Goal: Task Accomplishment & Management: Use online tool/utility

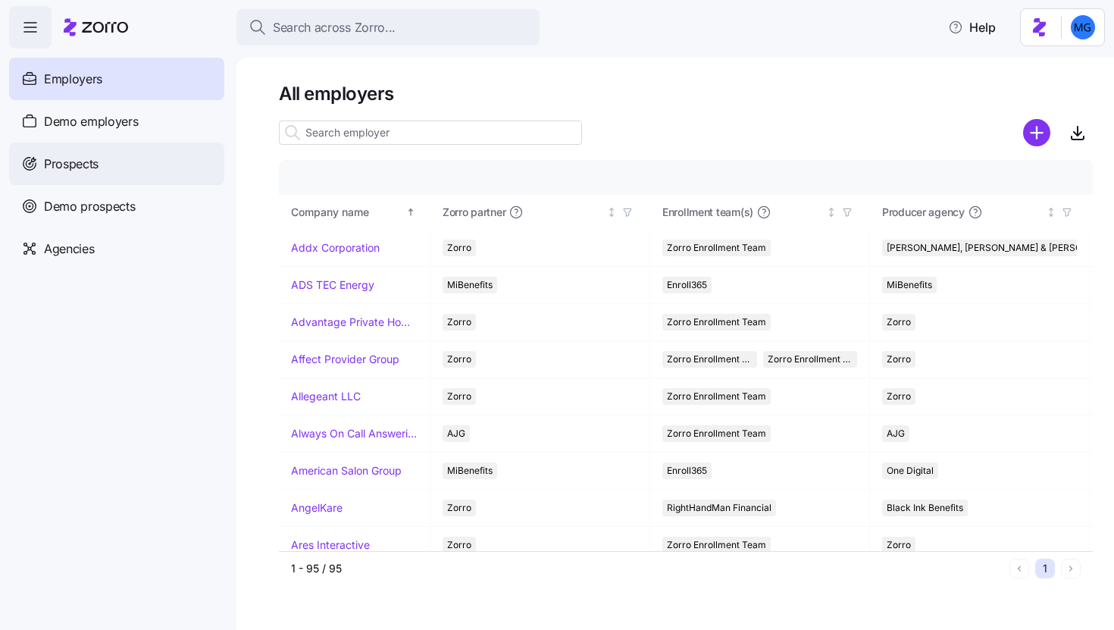
click at [159, 169] on div "Prospects" at bounding box center [116, 163] width 215 height 42
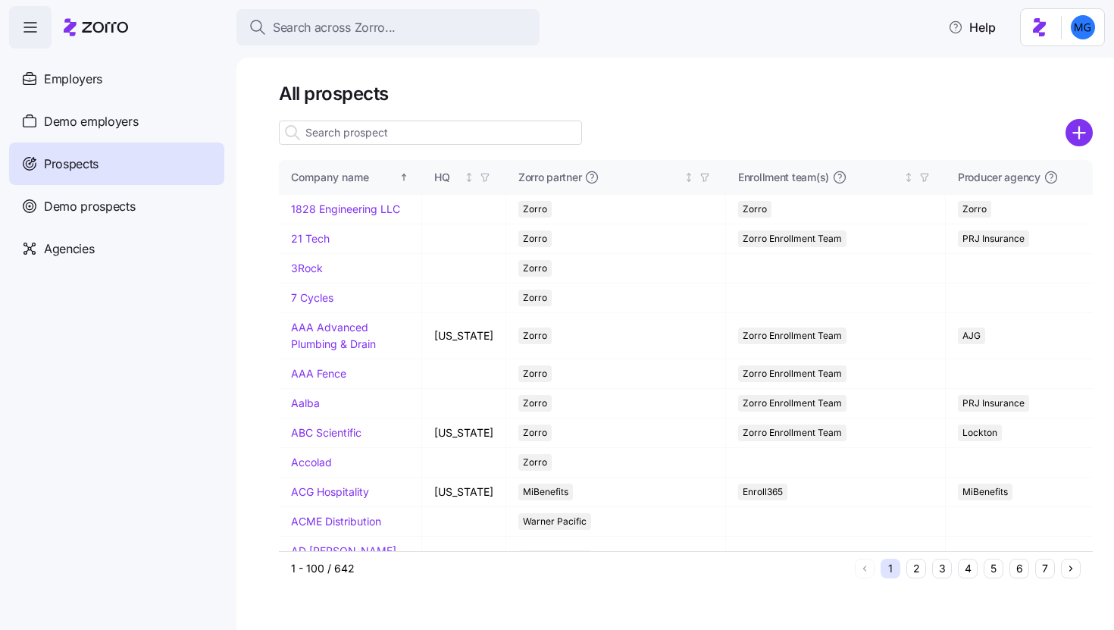
click at [379, 134] on input at bounding box center [430, 132] width 303 height 24
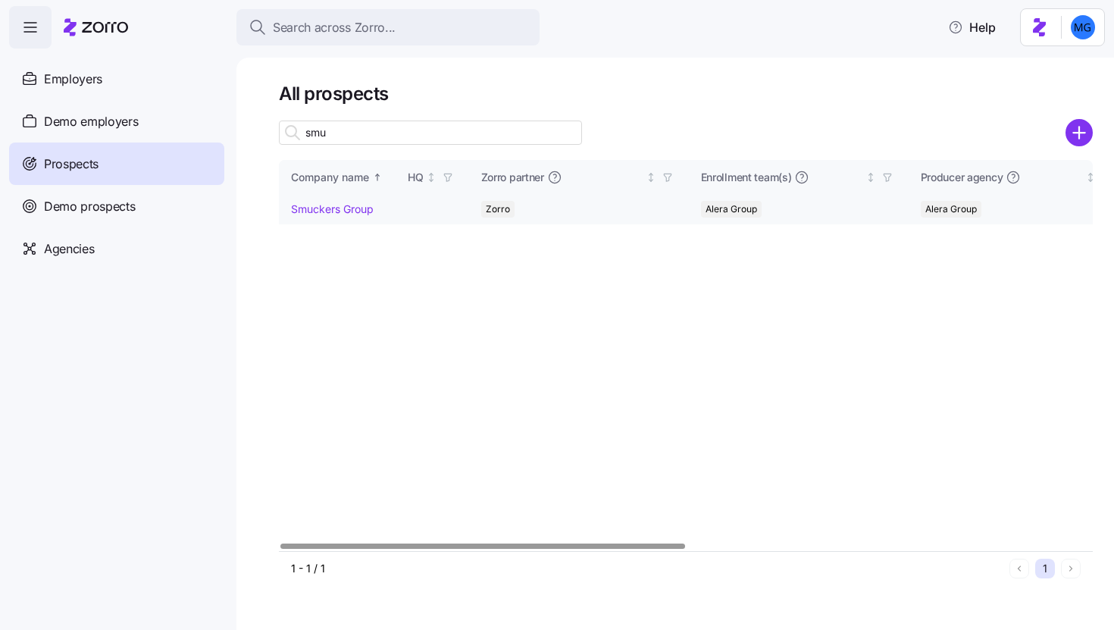
type input "smu"
drag, startPoint x: 334, startPoint y: 211, endPoint x: 711, endPoint y: 240, distance: 377.6
click at [333, 211] on link "Smuckers Group" at bounding box center [332, 208] width 83 height 13
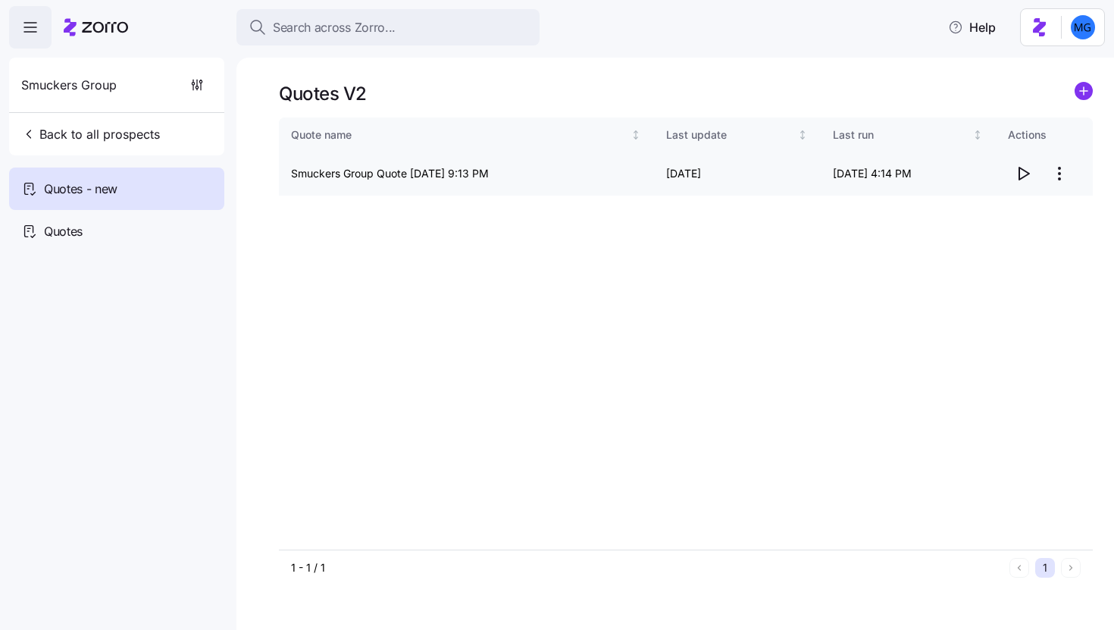
click at [1019, 172] on icon "button" at bounding box center [1024, 173] width 10 height 12
click at [1021, 172] on icon "button" at bounding box center [1023, 173] width 18 height 18
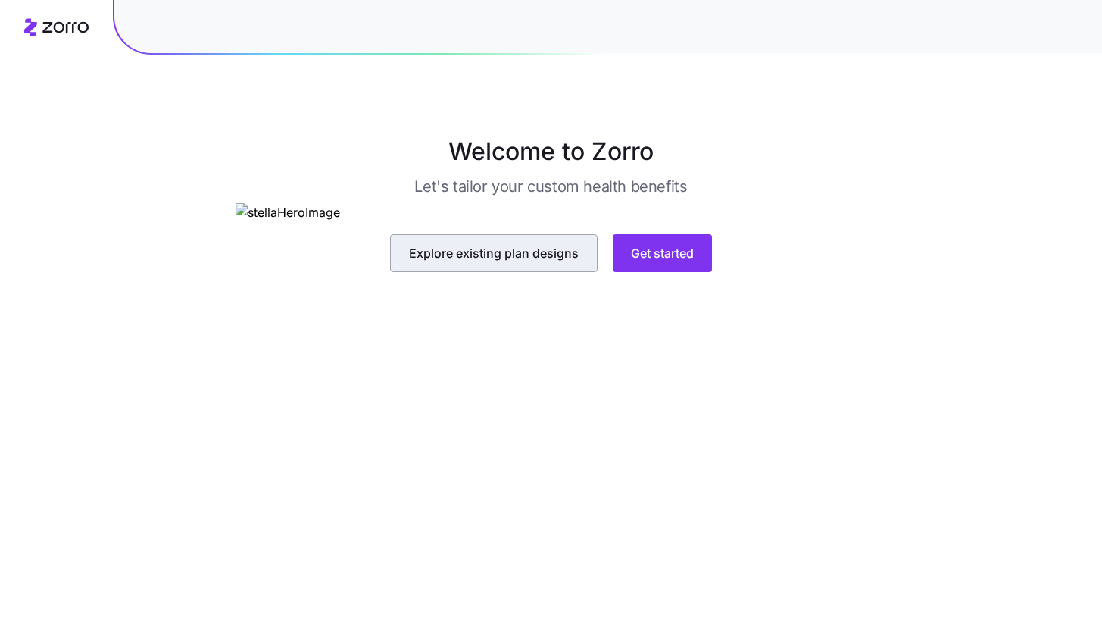
click at [537, 262] on span "Explore existing plan designs" at bounding box center [494, 253] width 170 height 18
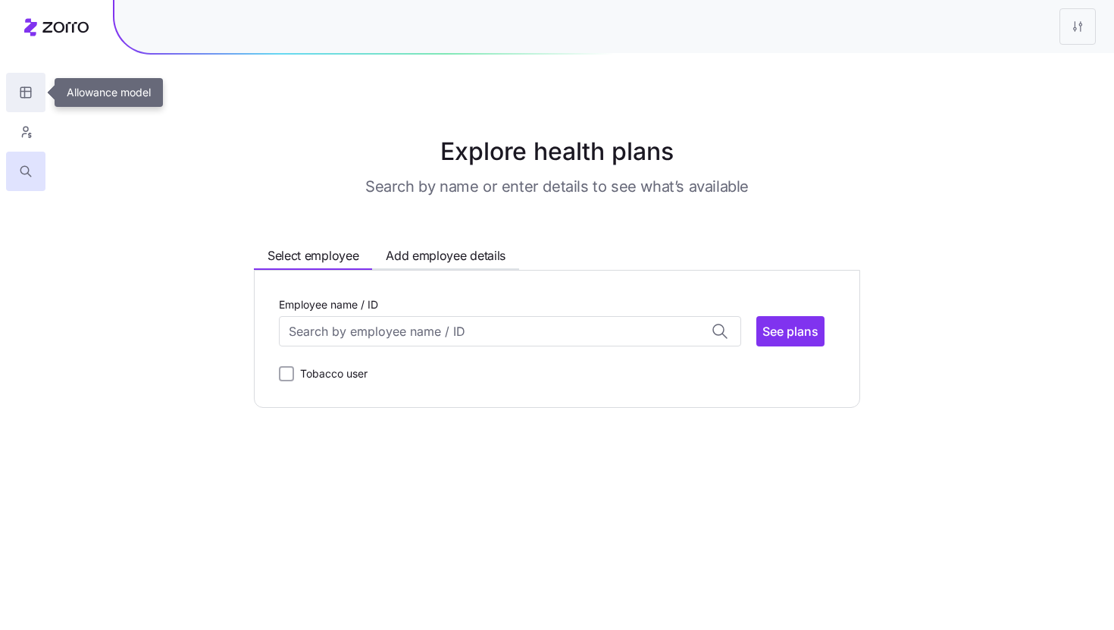
click at [21, 93] on icon "button" at bounding box center [26, 92] width 14 height 15
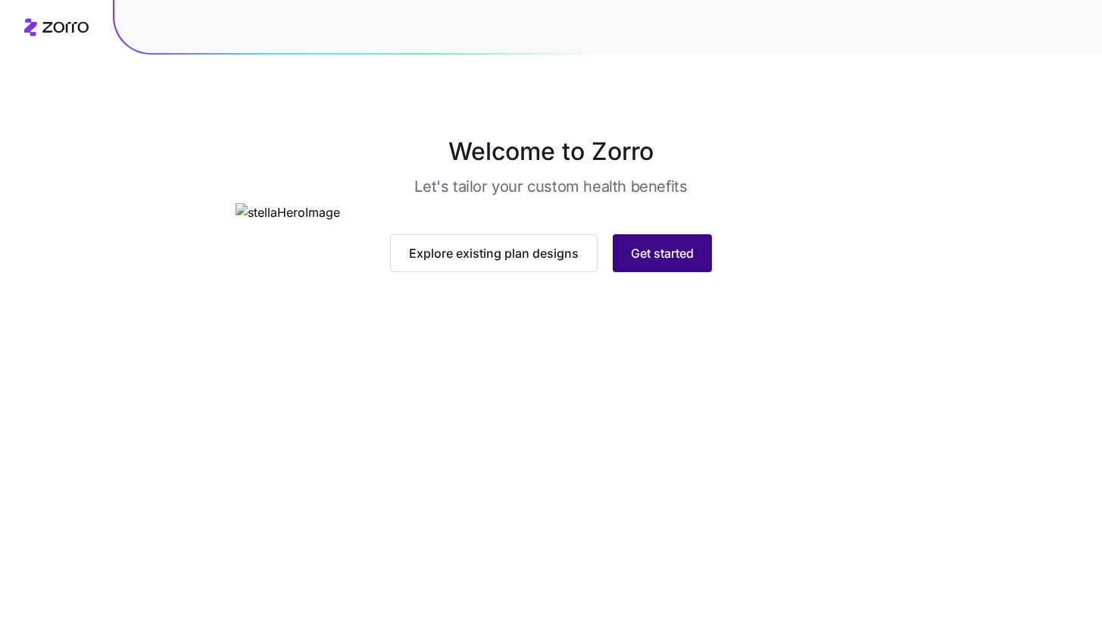
click at [679, 262] on span "Get started" at bounding box center [662, 253] width 63 height 18
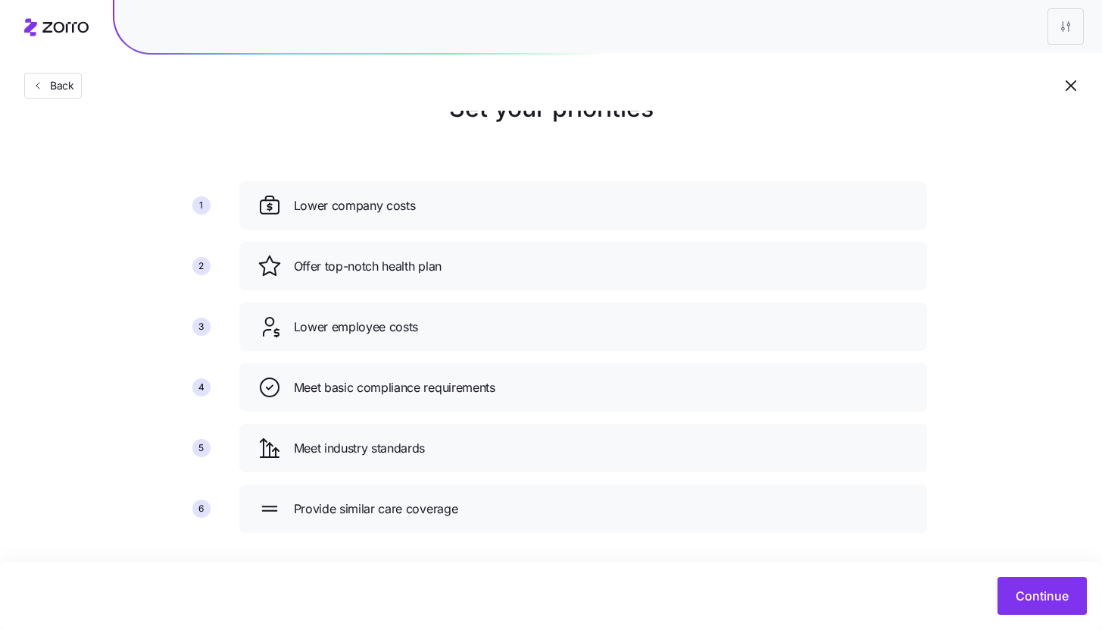
scroll to position [55, 0]
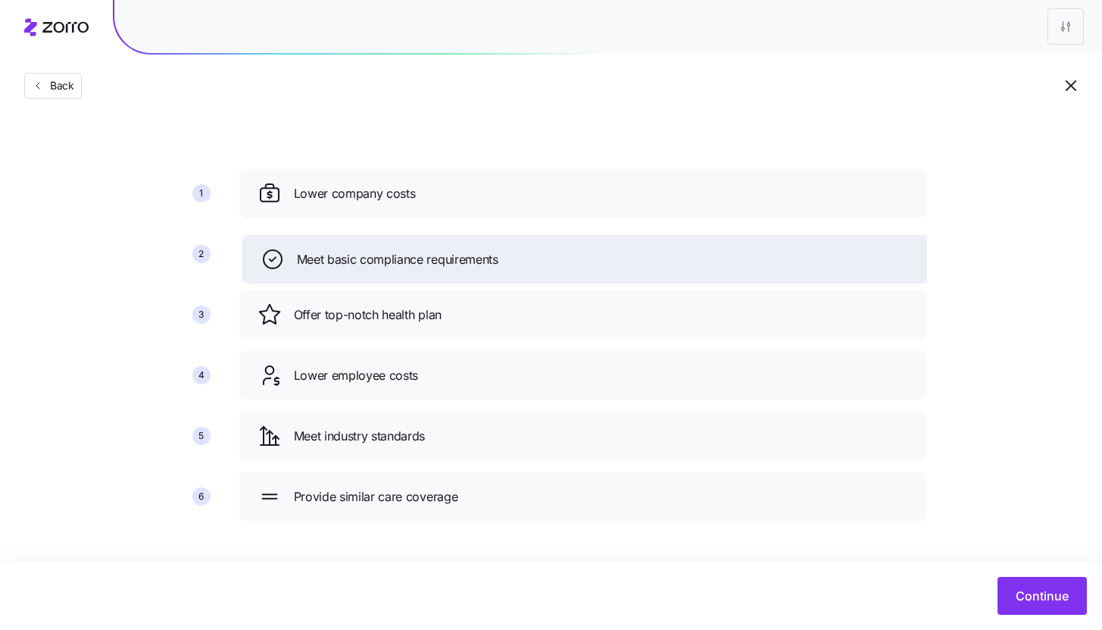
drag, startPoint x: 478, startPoint y: 365, endPoint x: 479, endPoint y: 263, distance: 102.3
click at [479, 264] on span "Meet basic compliance requirements" at bounding box center [398, 259] width 202 height 19
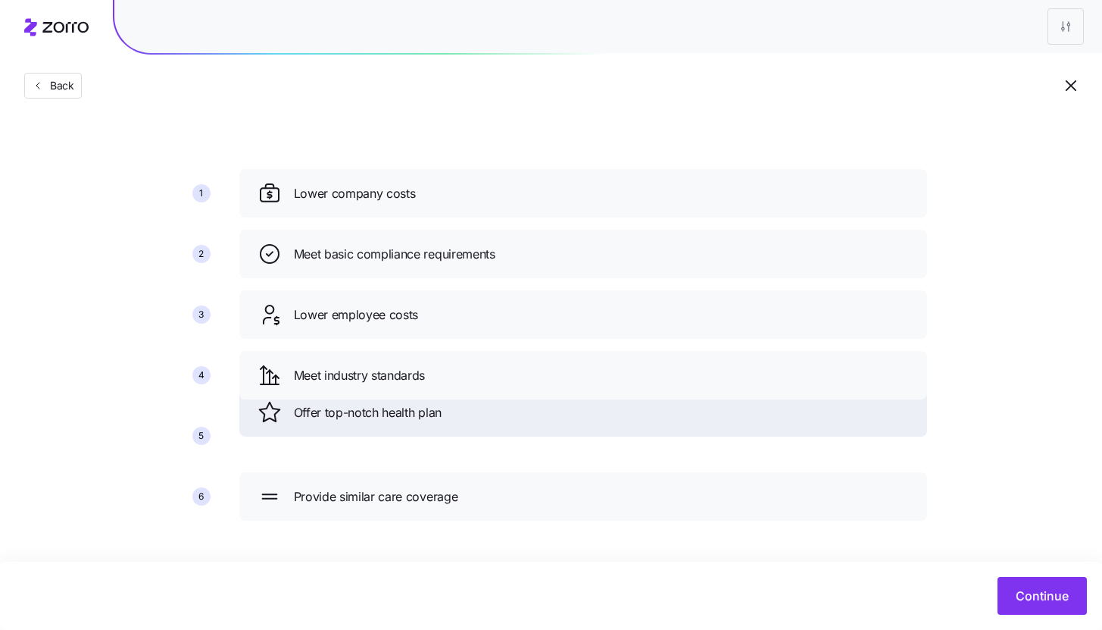
drag, startPoint x: 449, startPoint y: 304, endPoint x: 450, endPoint y: 415, distance: 111.4
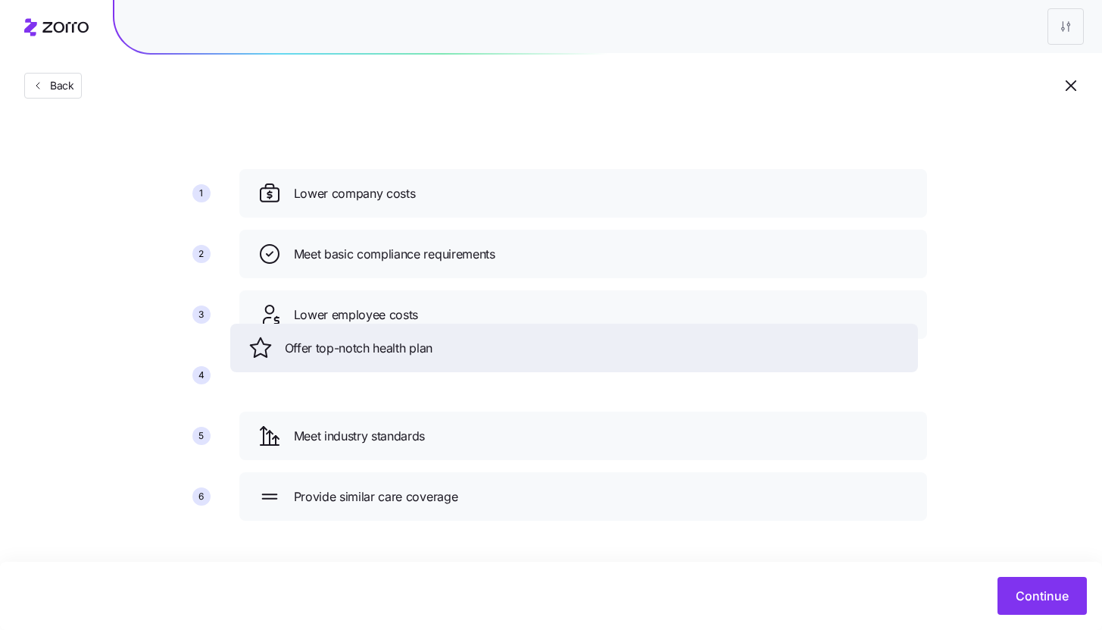
drag, startPoint x: 450, startPoint y: 456, endPoint x: 439, endPoint y: 355, distance: 102.1
click at [440, 362] on div "Offer top-notch health plan" at bounding box center [574, 347] width 688 height 48
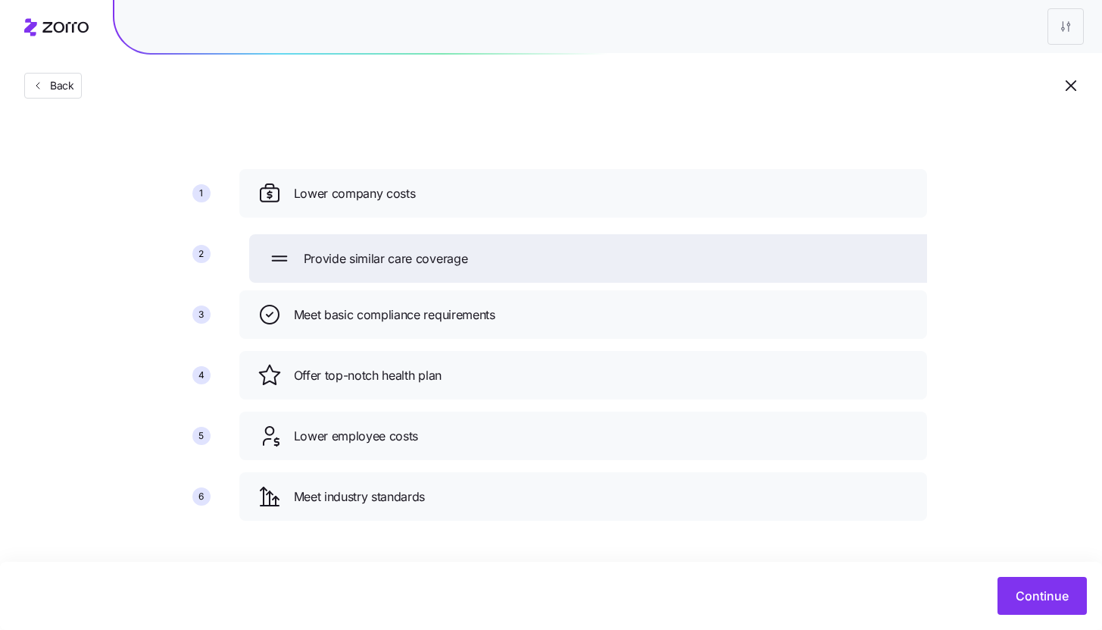
drag, startPoint x: 489, startPoint y: 498, endPoint x: 498, endPoint y: 248, distance: 250.2
click at [498, 248] on div "Provide similar care coverage" at bounding box center [593, 258] width 652 height 24
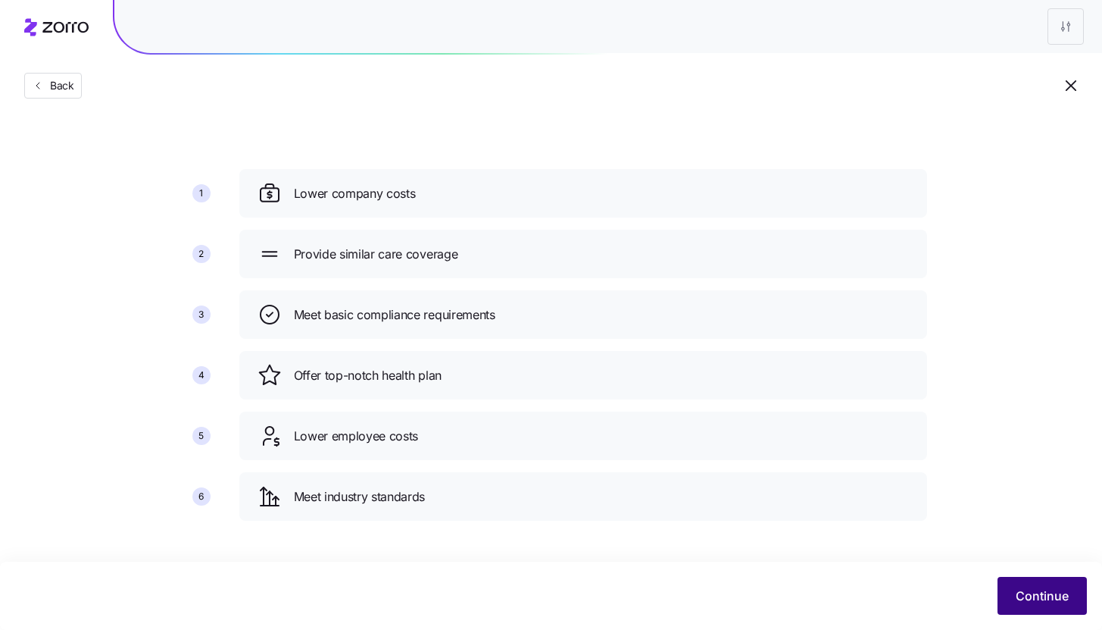
click at [1035, 593] on span "Continue" at bounding box center [1042, 595] width 53 height 18
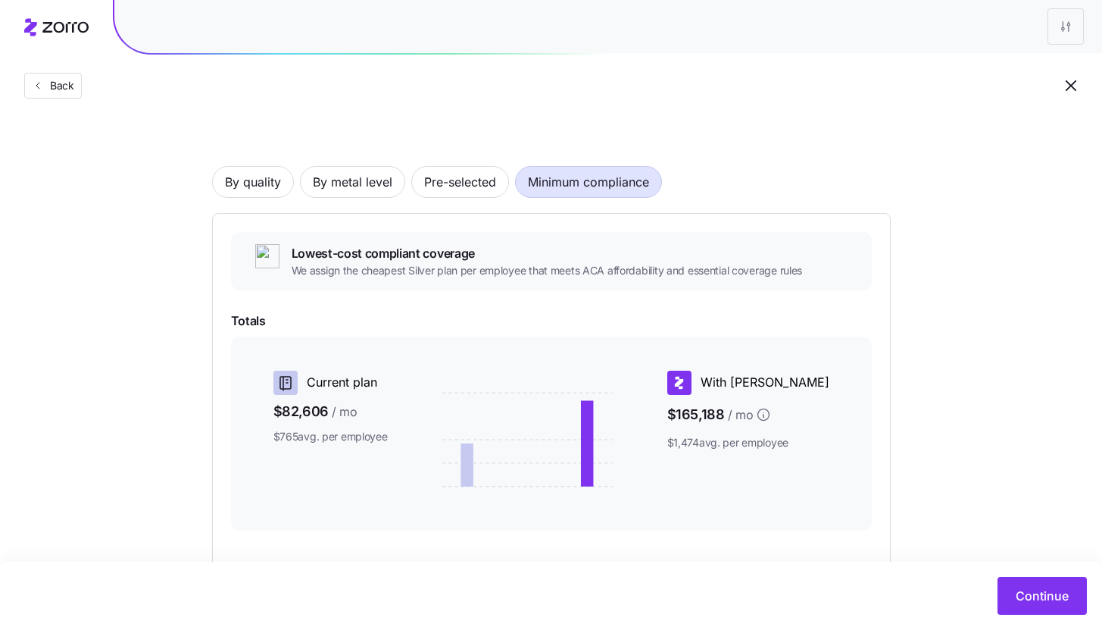
scroll to position [92, 0]
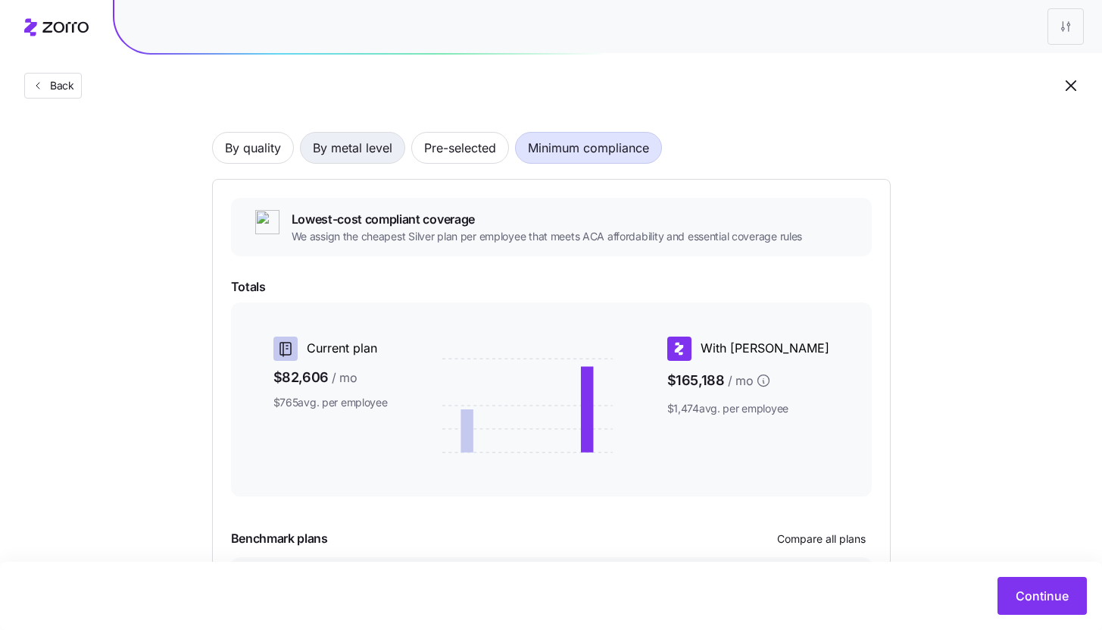
click at [345, 156] on span "By metal level" at bounding box center [353, 148] width 80 height 30
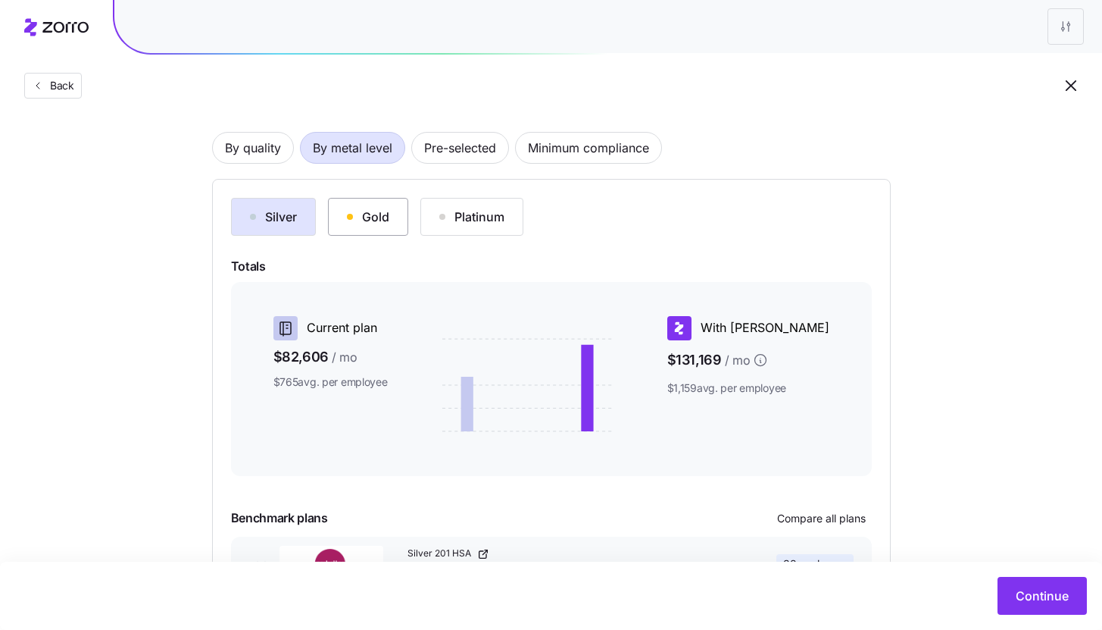
click at [381, 222] on div "Gold" at bounding box center [368, 217] width 42 height 18
click at [470, 216] on div "Platinum" at bounding box center [471, 217] width 65 height 18
click at [354, 221] on div "Gold" at bounding box center [368, 217] width 42 height 18
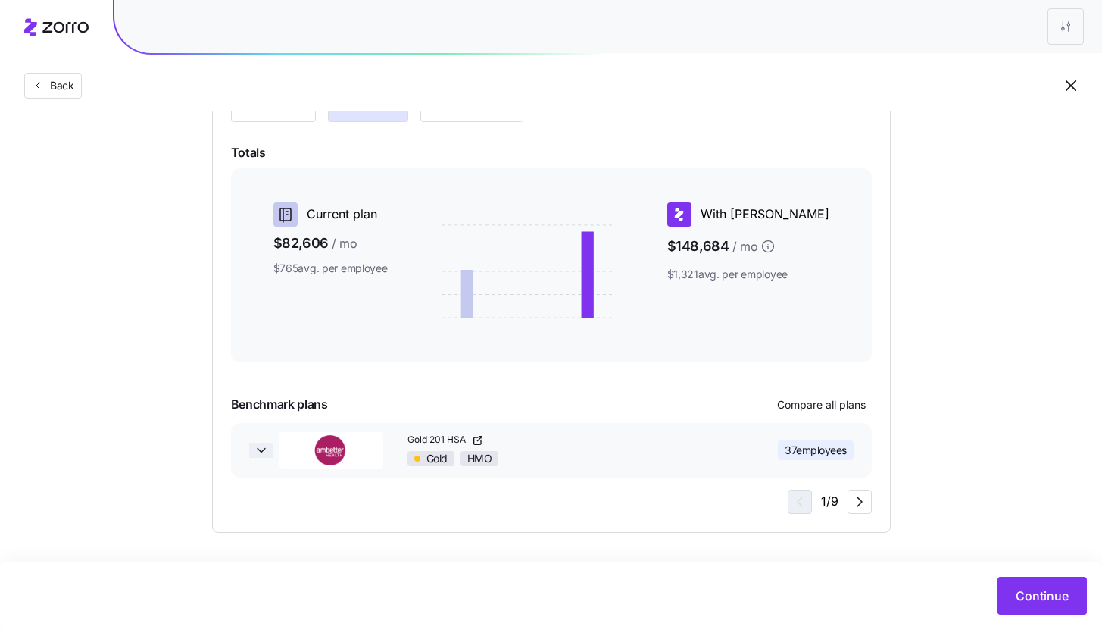
click at [257, 454] on icon "button" at bounding box center [261, 449] width 15 height 15
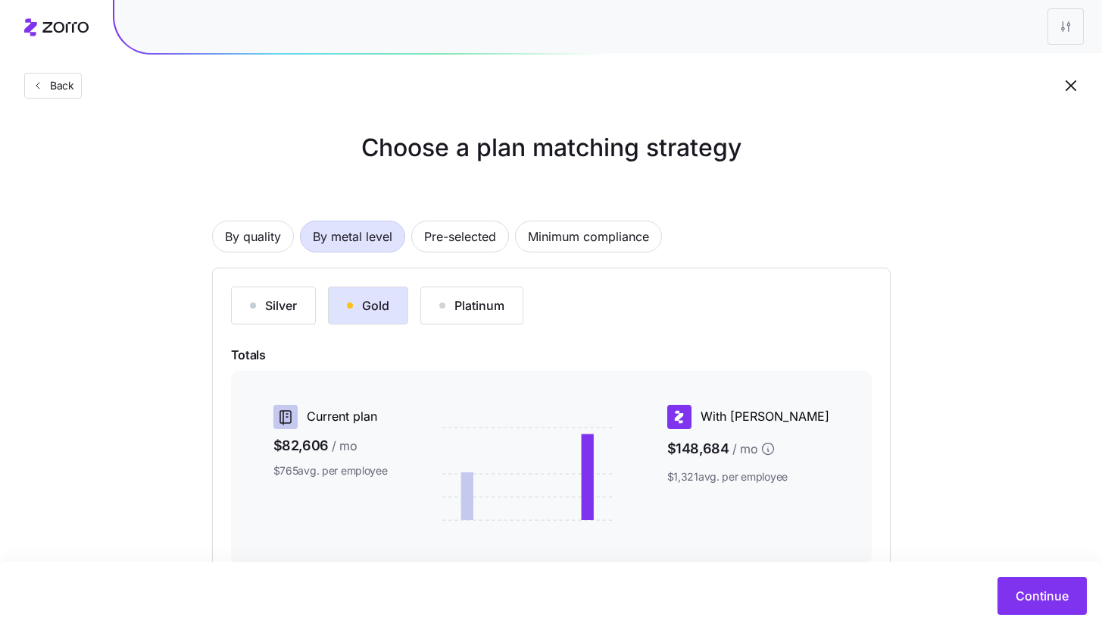
scroll to position [24, 0]
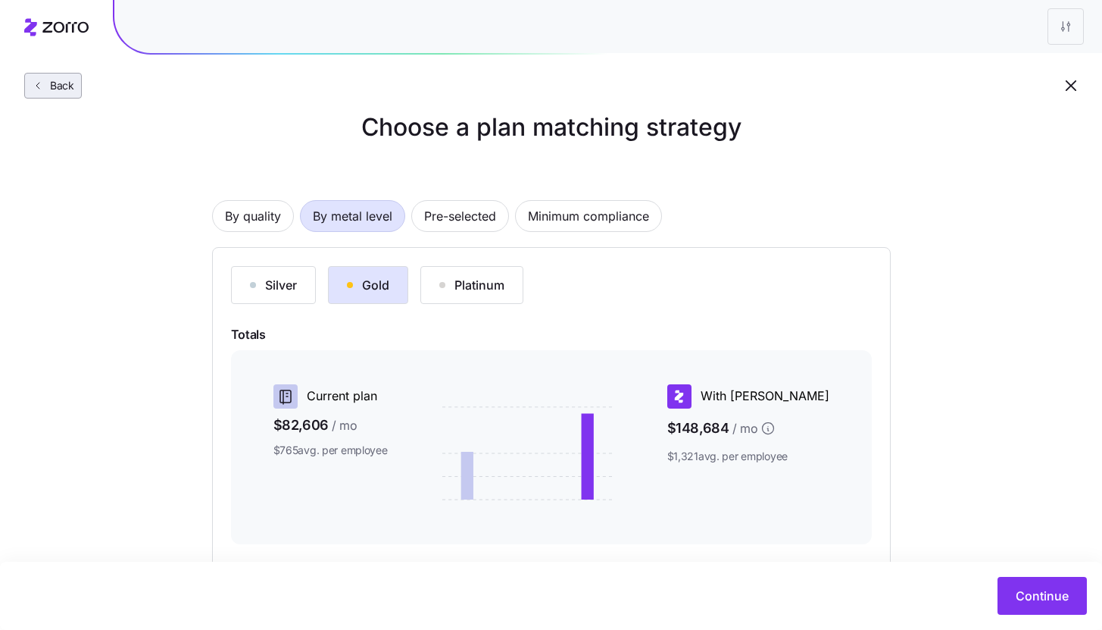
click at [48, 96] on button "Back" at bounding box center [53, 86] width 58 height 26
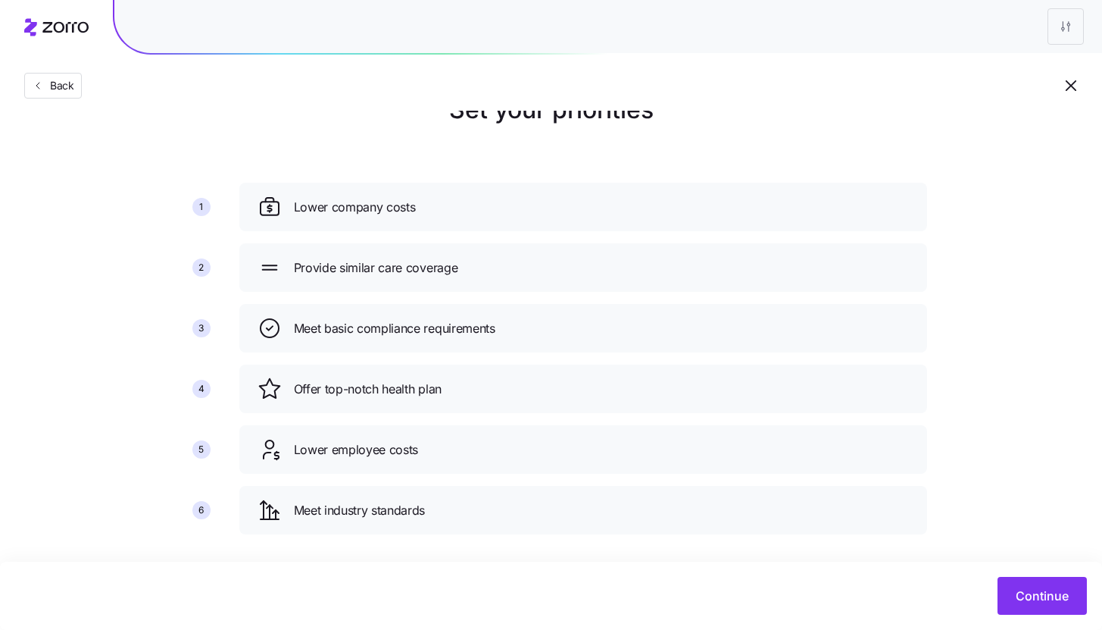
scroll to position [50, 0]
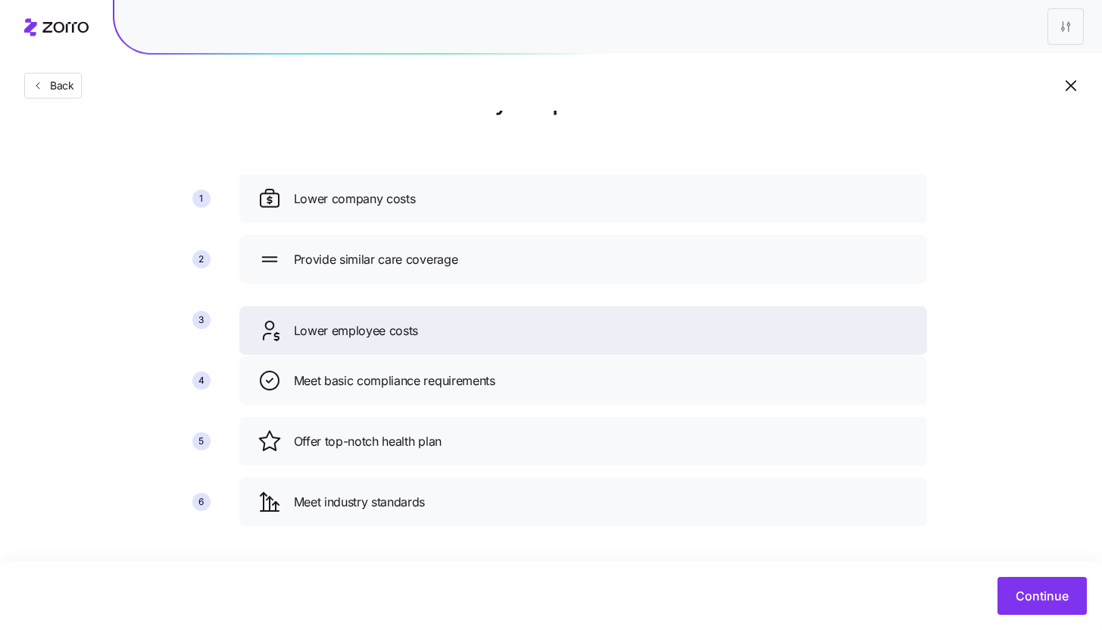
drag, startPoint x: 430, startPoint y: 450, endPoint x: 430, endPoint y: 284, distance: 165.9
click at [430, 318] on div "Lower employee costs" at bounding box center [584, 330] width 652 height 24
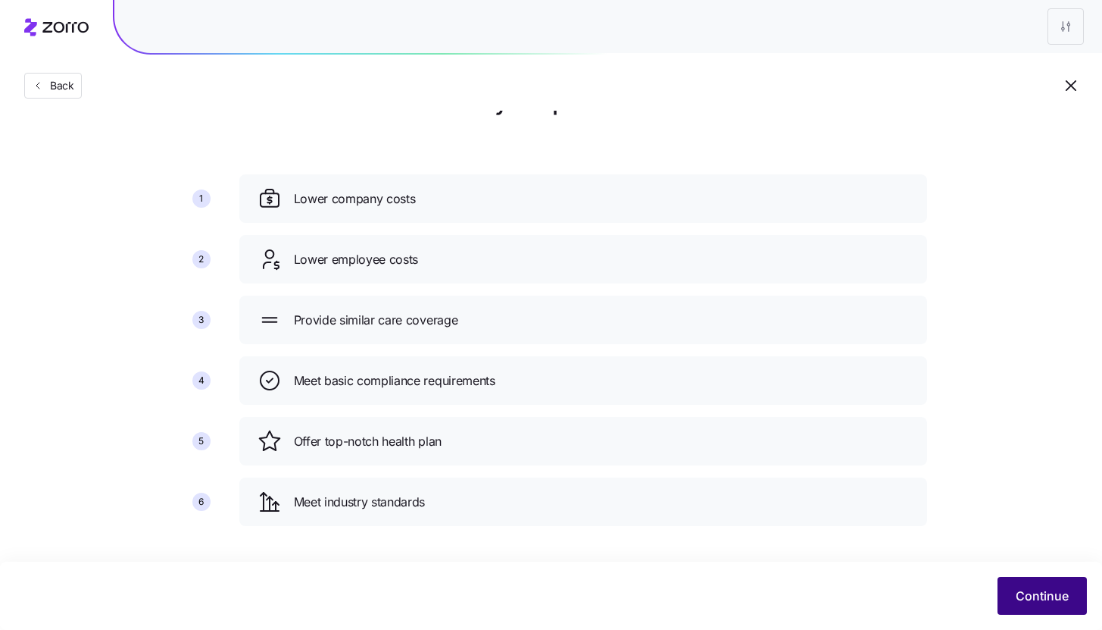
click at [1043, 596] on span "Continue" at bounding box center [1042, 595] width 53 height 18
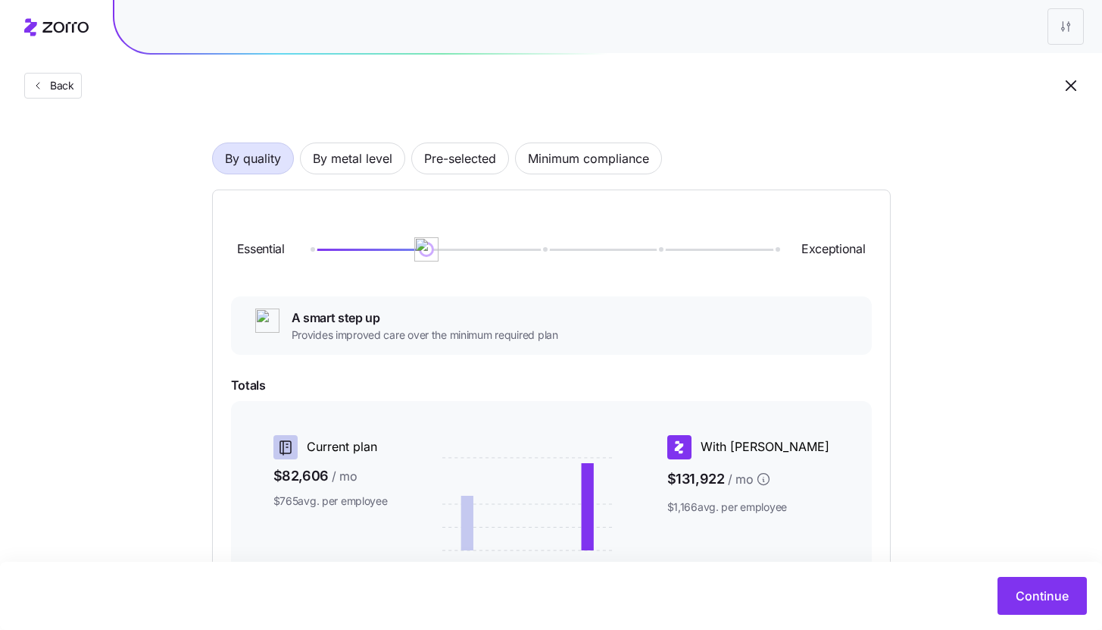
scroll to position [84, 0]
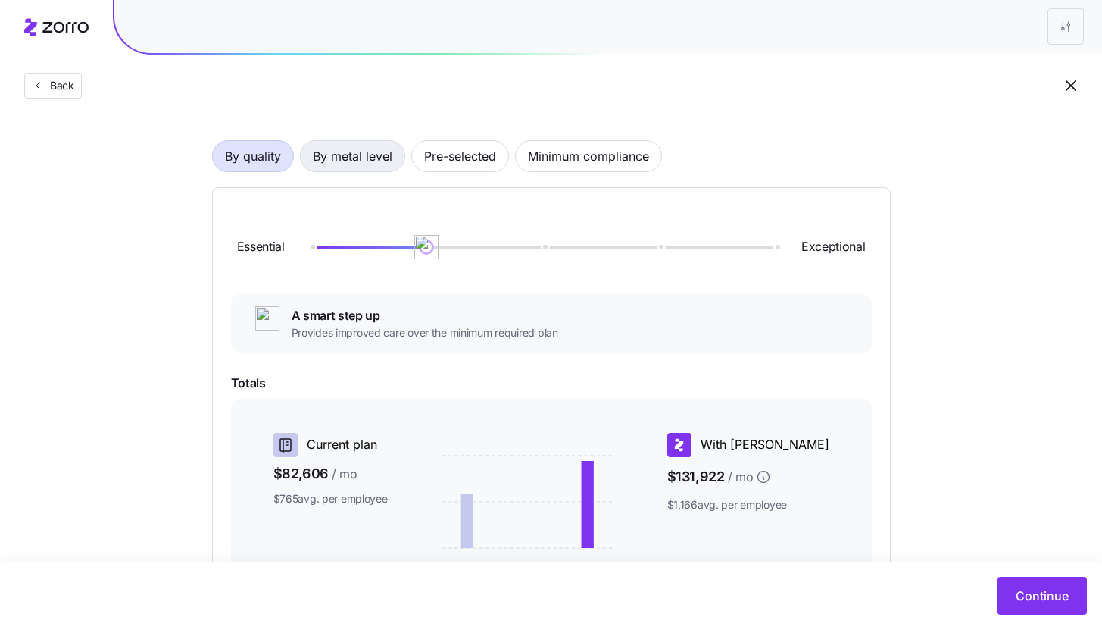
click at [359, 161] on span "By metal level" at bounding box center [353, 156] width 80 height 30
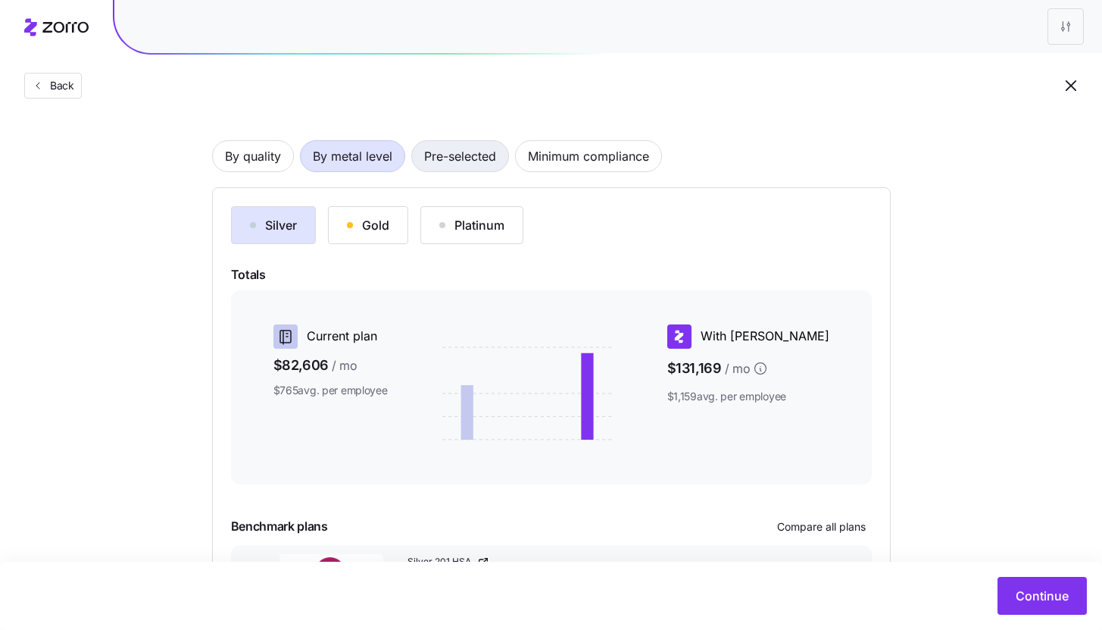
click at [456, 161] on span "Pre-selected" at bounding box center [460, 156] width 72 height 30
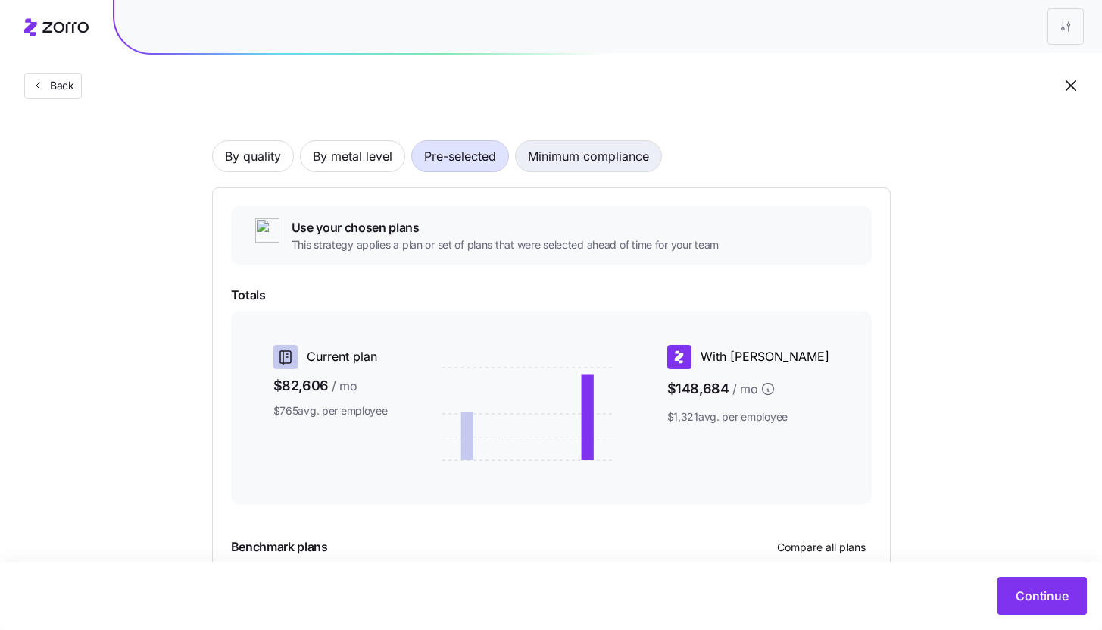
click at [555, 152] on span "Minimum compliance" at bounding box center [588, 156] width 121 height 30
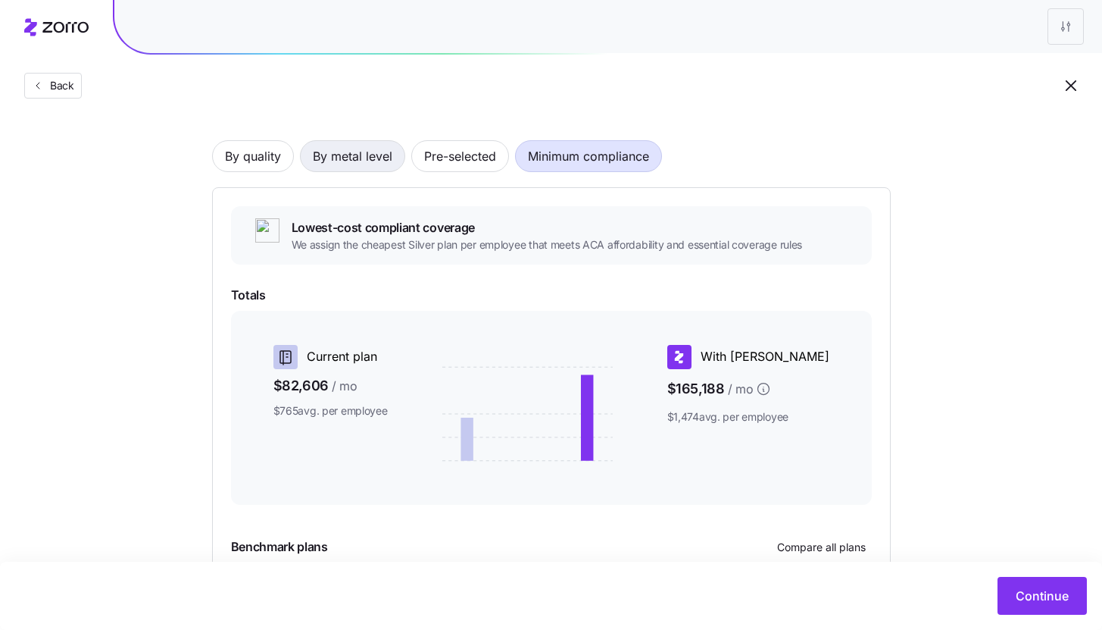
click at [355, 163] on span "By metal level" at bounding box center [353, 156] width 80 height 30
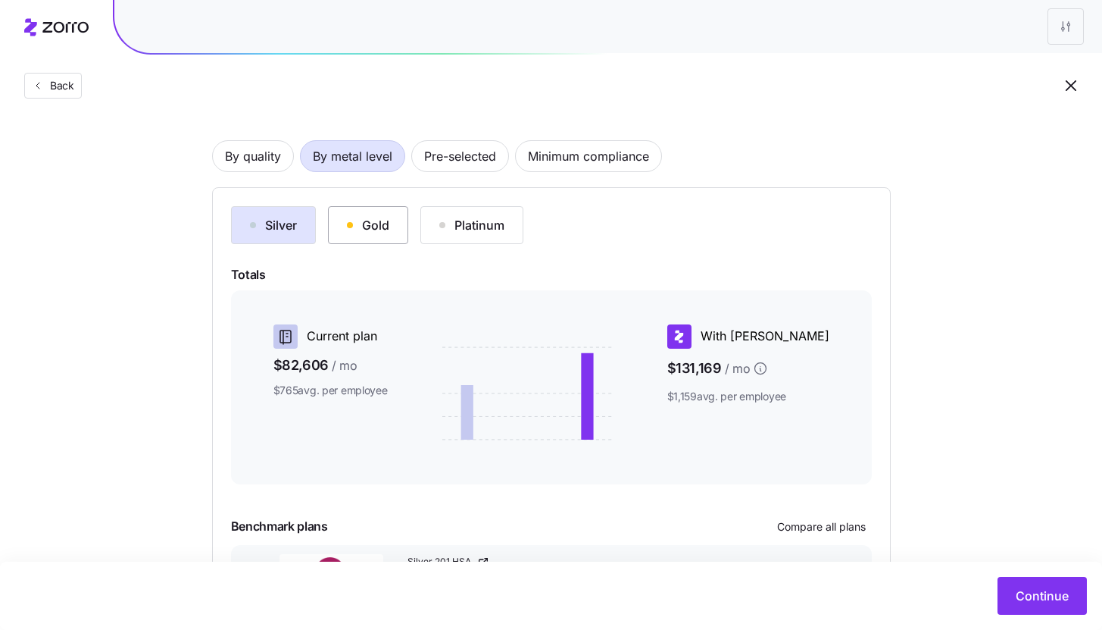
click at [367, 221] on div "Gold" at bounding box center [368, 225] width 42 height 18
click at [447, 222] on div "Platinum" at bounding box center [471, 225] width 65 height 18
click at [394, 232] on button "Gold" at bounding box center [368, 225] width 80 height 38
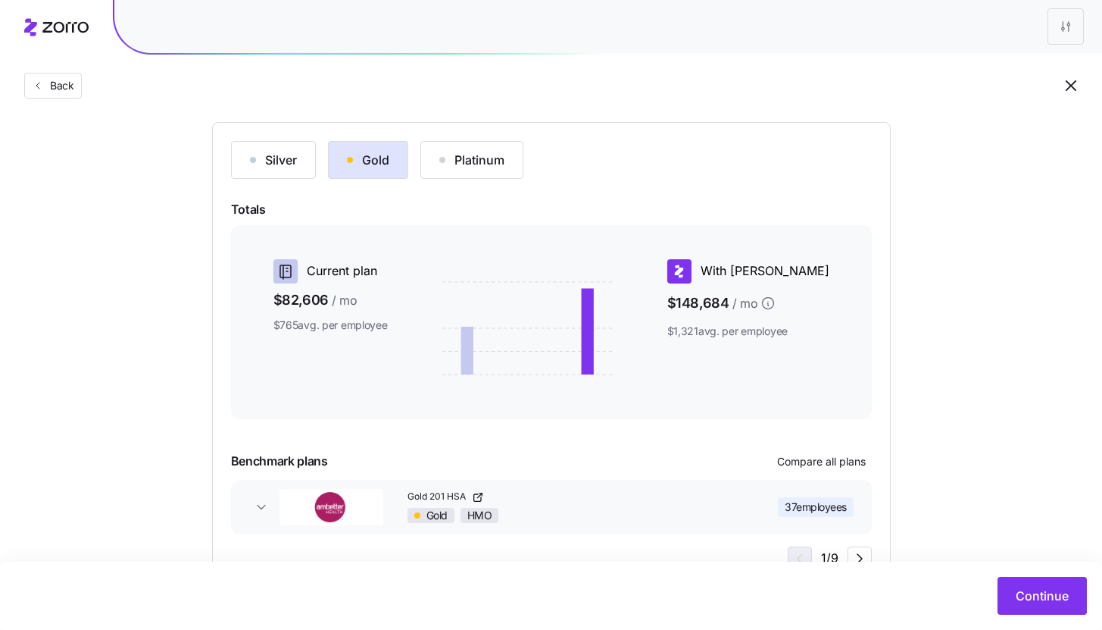
scroll to position [158, 0]
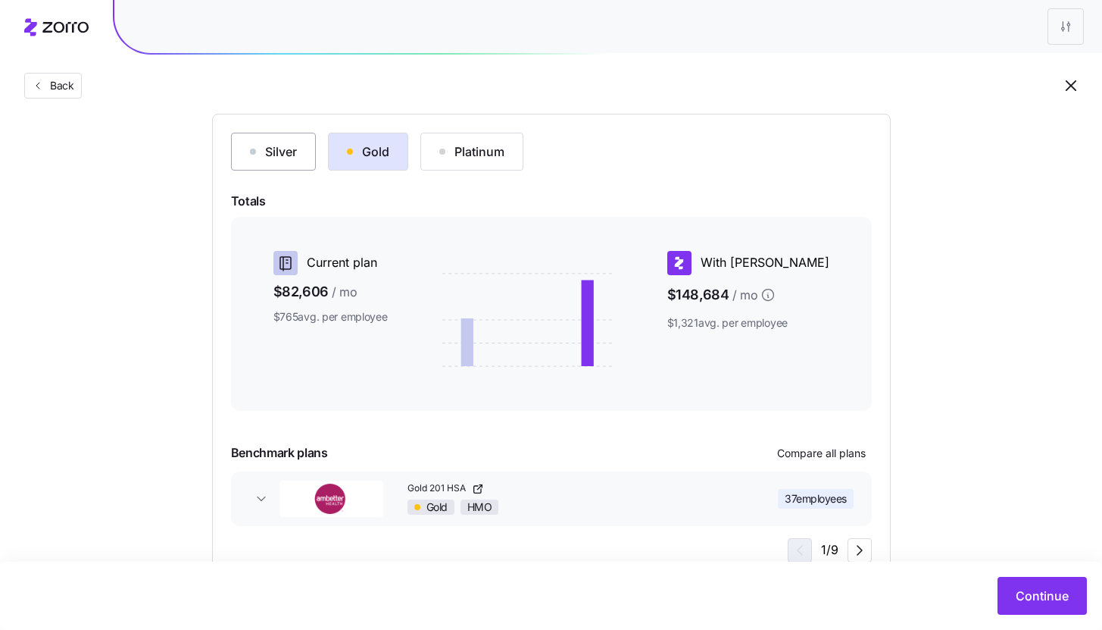
click at [273, 155] on div "Silver" at bounding box center [273, 151] width 47 height 18
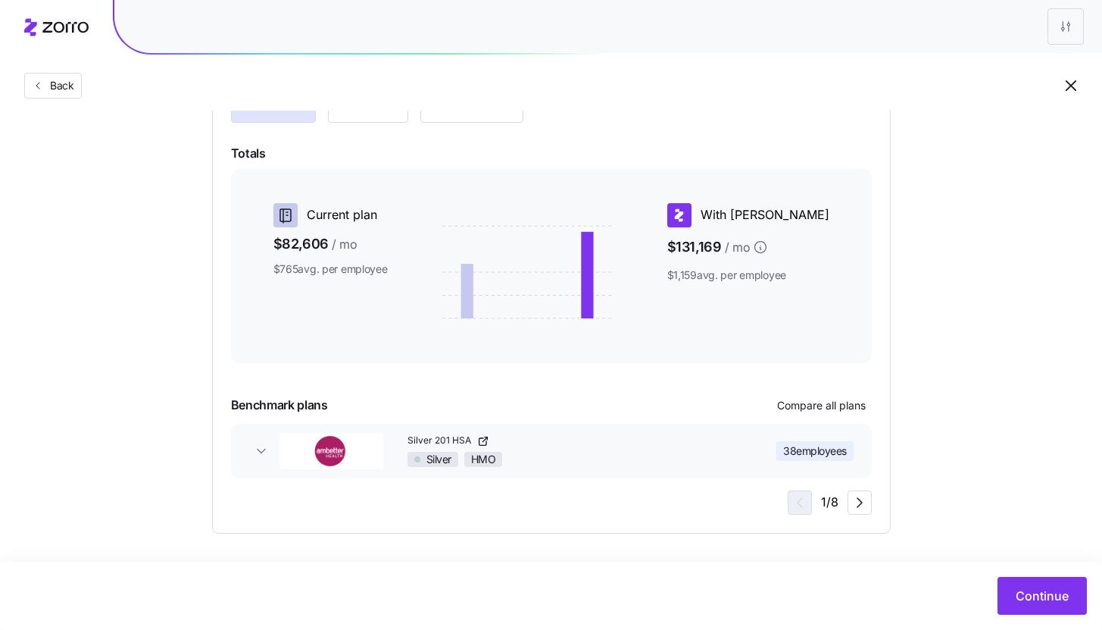
scroll to position [206, 0]
click at [261, 453] on icon "button" at bounding box center [261, 449] width 15 height 15
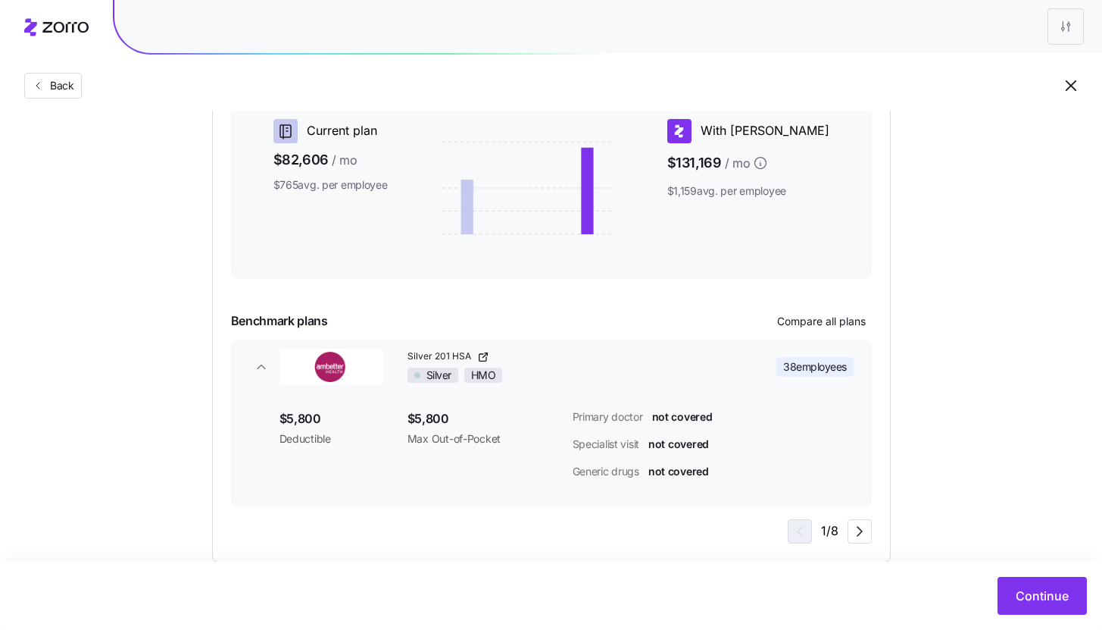
scroll to position [298, 0]
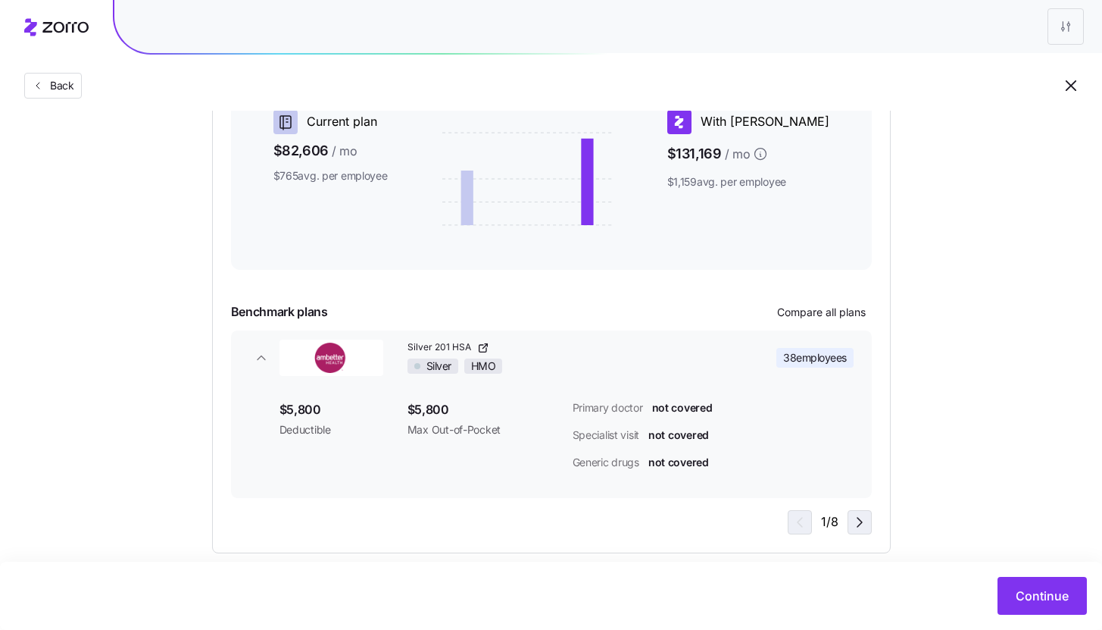
click at [854, 520] on icon "button" at bounding box center [860, 522] width 18 height 18
click at [855, 521] on icon "button" at bounding box center [860, 522] width 18 height 18
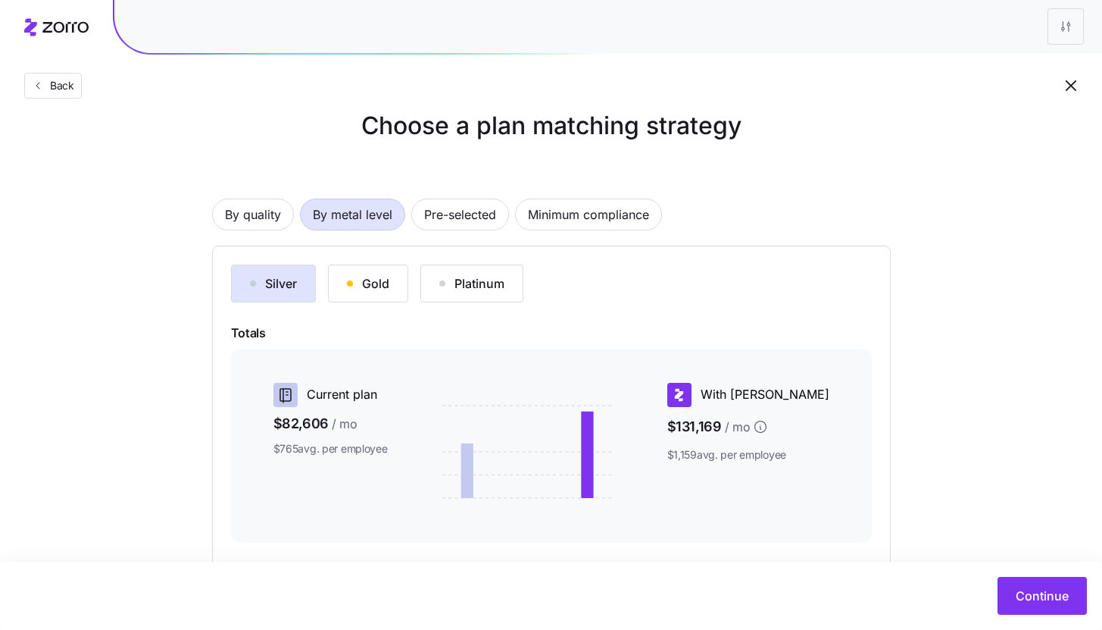
scroll to position [0, 0]
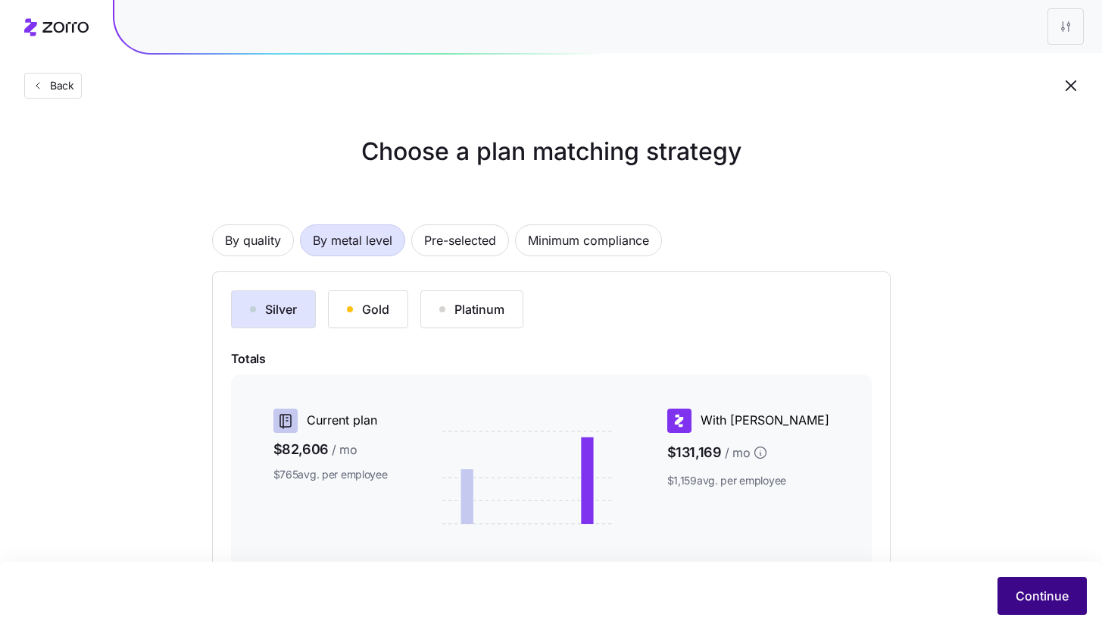
click at [1044, 600] on span "Continue" at bounding box center [1042, 595] width 53 height 18
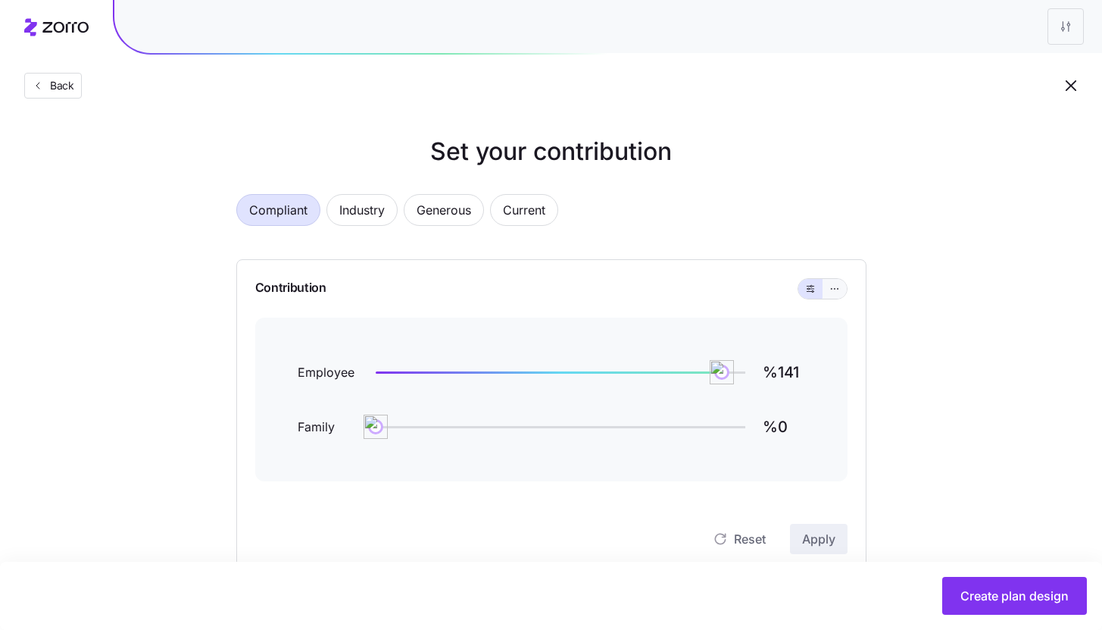
click at [837, 282] on button "button" at bounding box center [835, 289] width 24 height 20
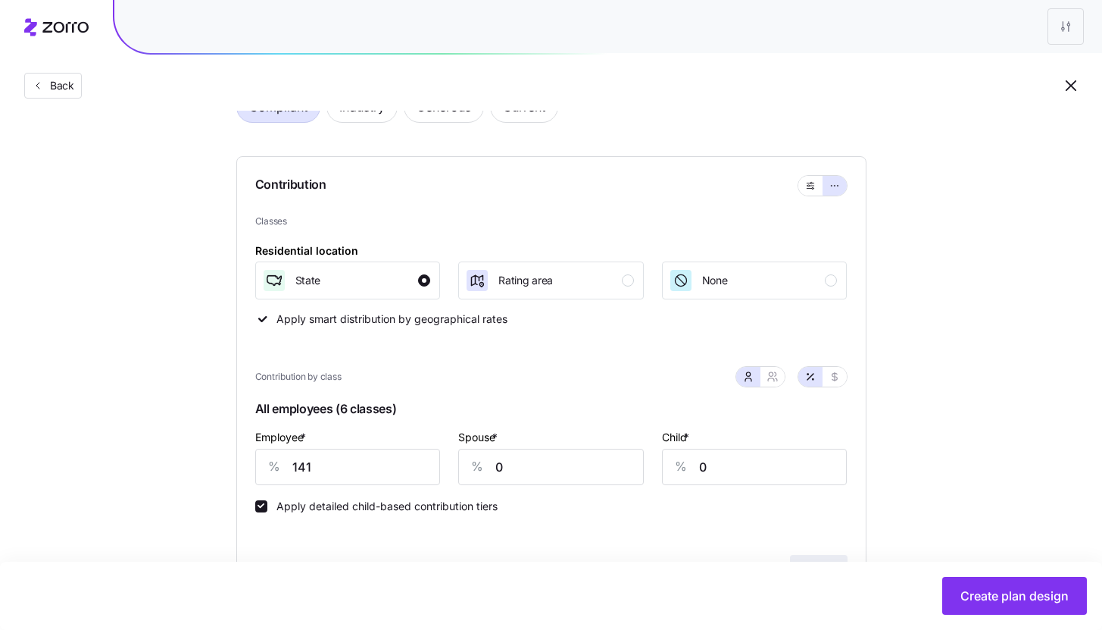
scroll to position [104, 0]
click at [558, 281] on div "Rating area" at bounding box center [549, 279] width 169 height 24
click at [417, 279] on div "State" at bounding box center [346, 279] width 169 height 24
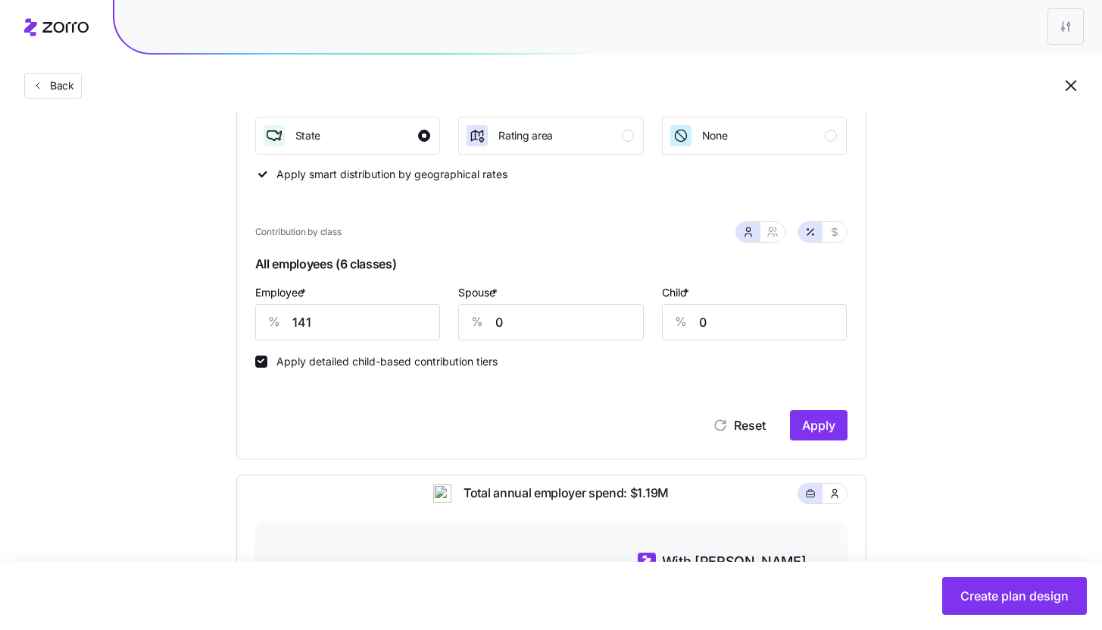
scroll to position [250, 0]
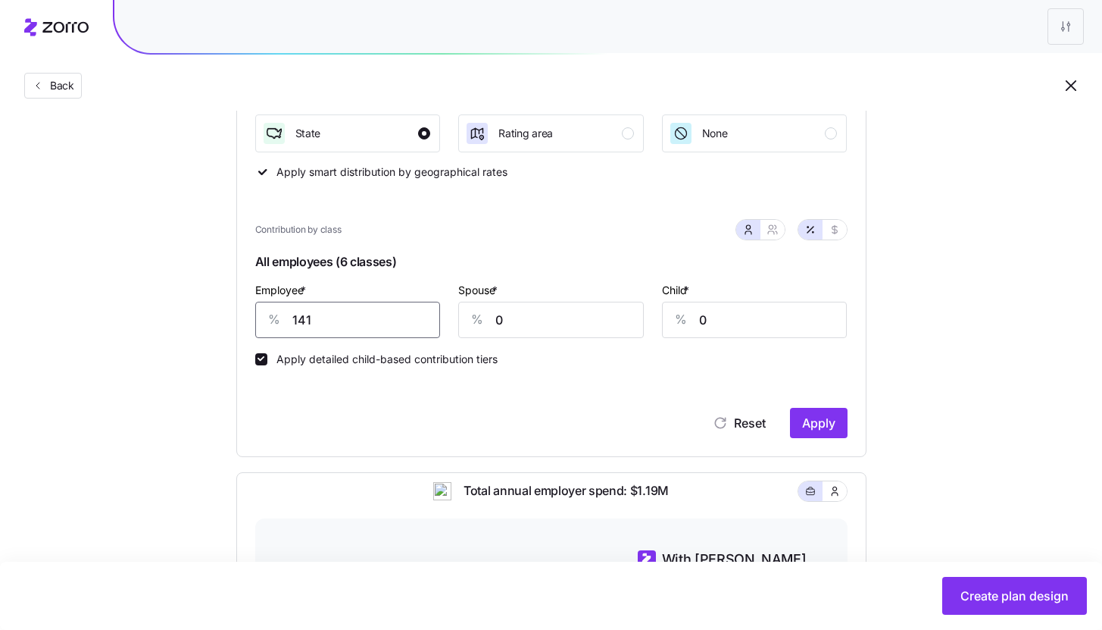
click at [343, 312] on input "141" at bounding box center [348, 320] width 186 height 36
type input "95"
type input "50"
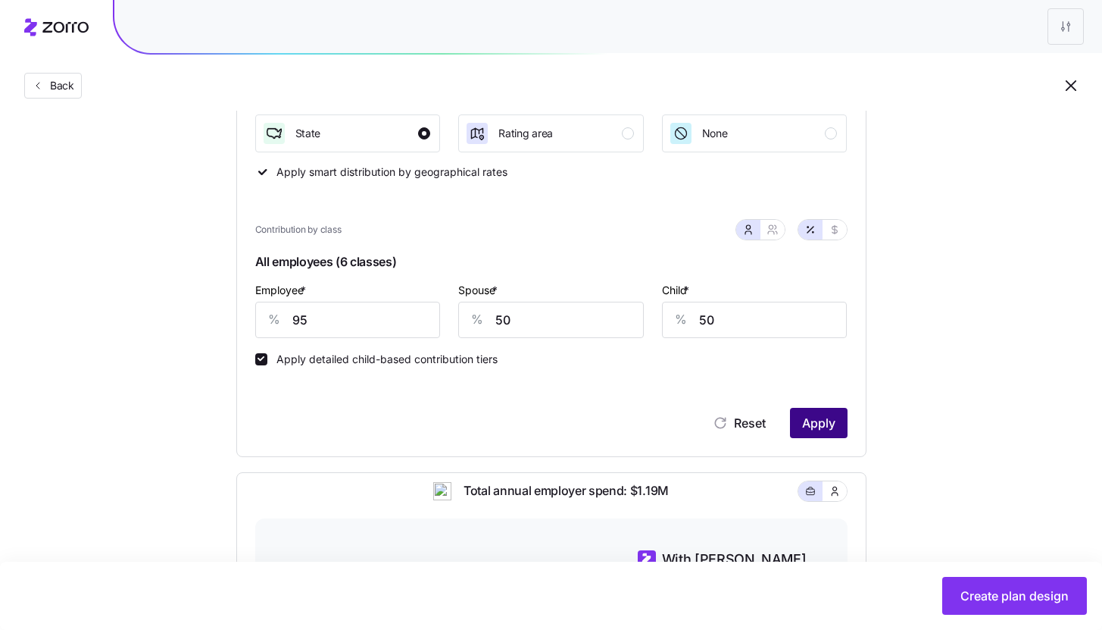
click at [815, 415] on span "Apply" at bounding box center [818, 423] width 33 height 18
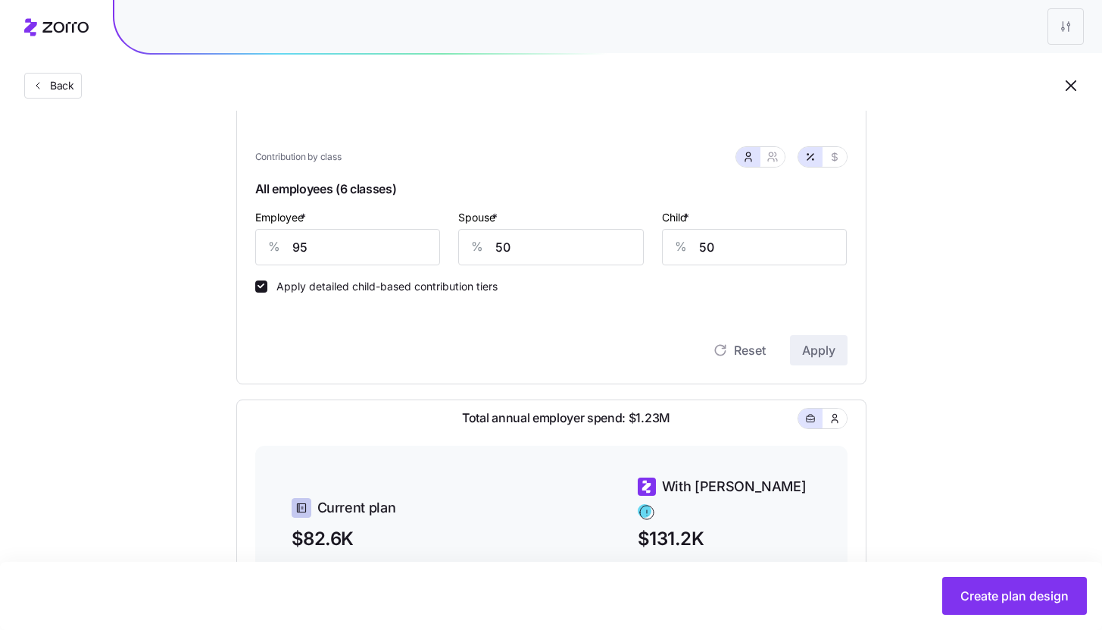
scroll to position [183, 0]
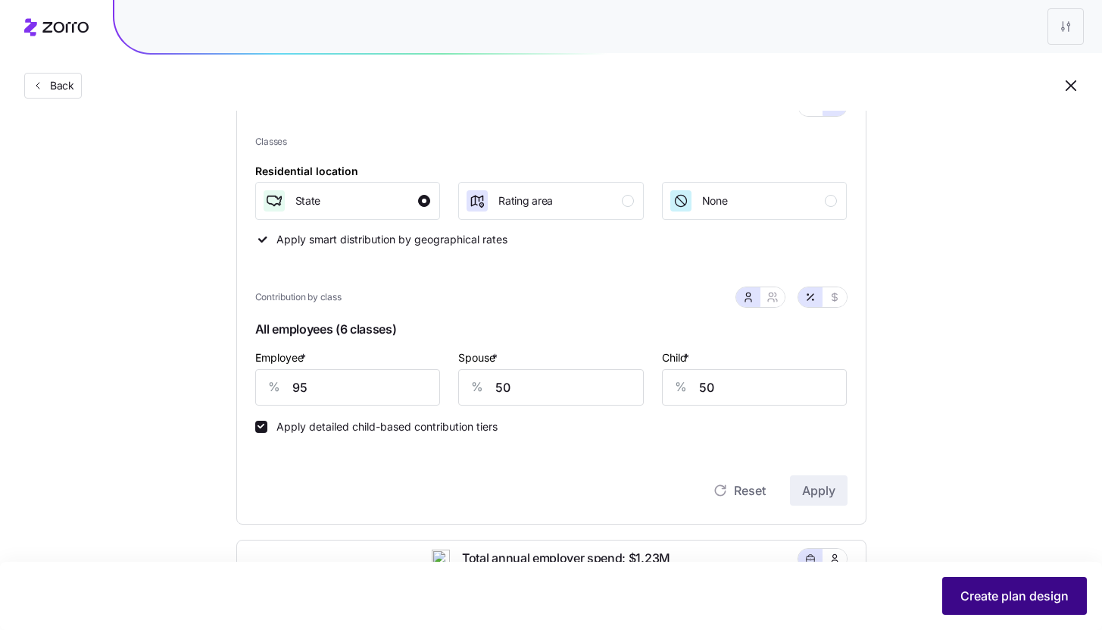
click at [1011, 595] on span "Create plan design" at bounding box center [1015, 595] width 108 height 18
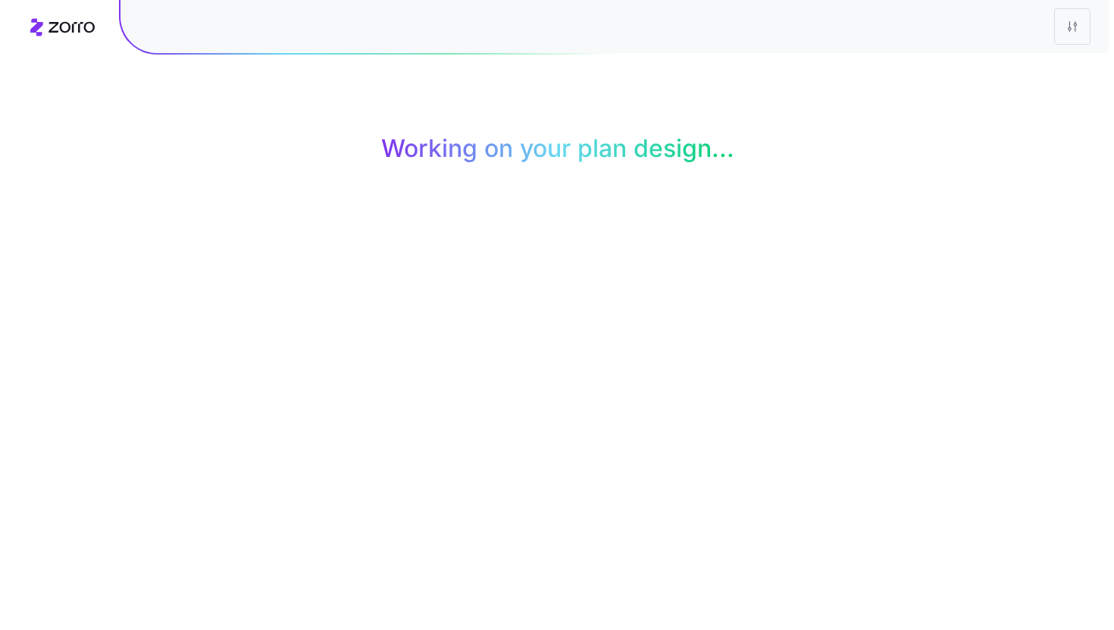
scroll to position [0, 0]
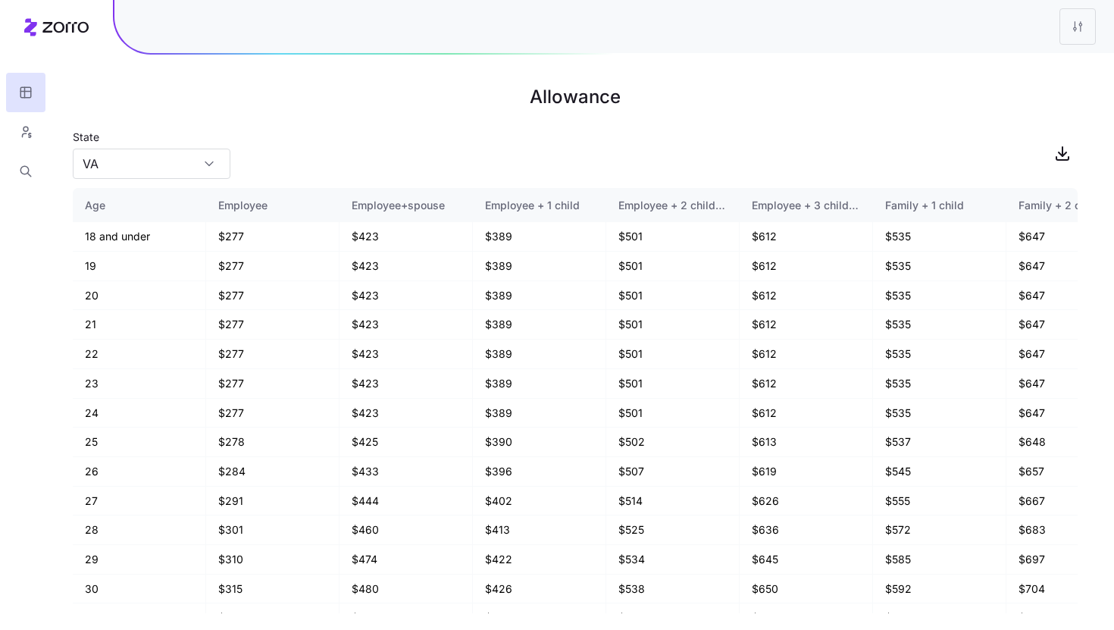
click at [187, 185] on main "Allowance State [US_STATE] Age Employee Employee+spouse Employee + 1 child Empl…" at bounding box center [557, 315] width 1114 height 630
click at [190, 159] on input "VA" at bounding box center [152, 163] width 158 height 30
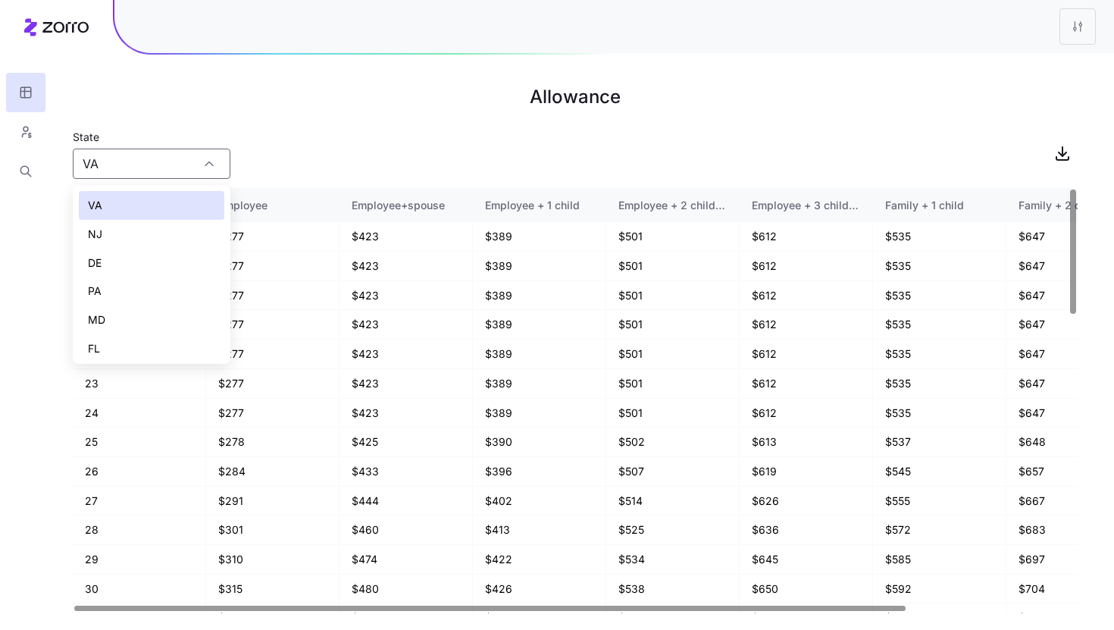
click at [384, 131] on div "State [US_STATE]" at bounding box center [575, 153] width 1005 height 52
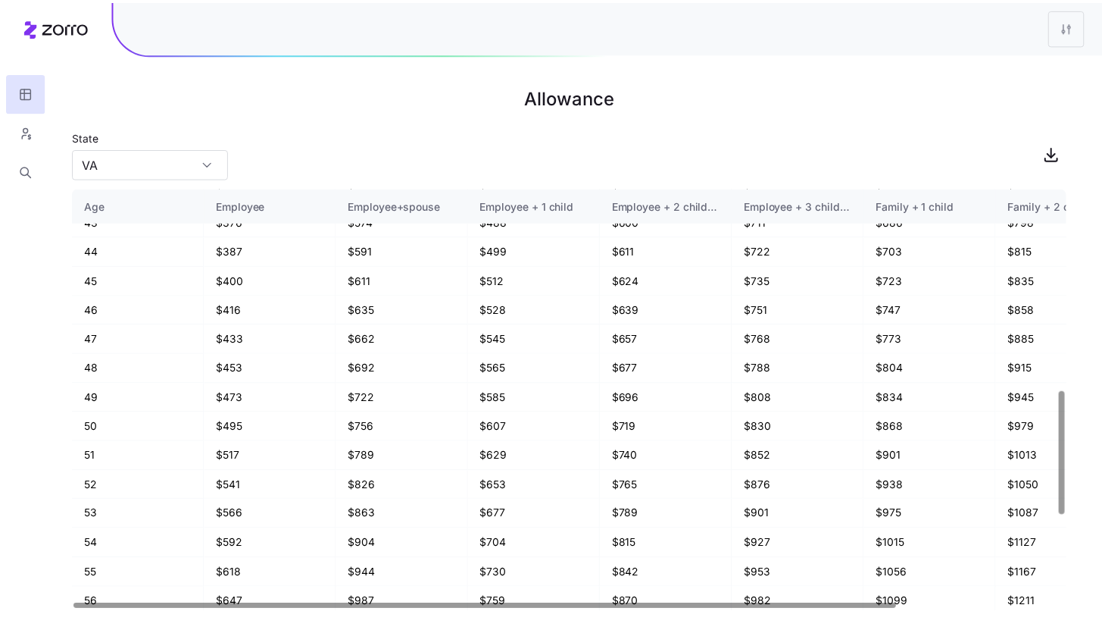
scroll to position [799, 0]
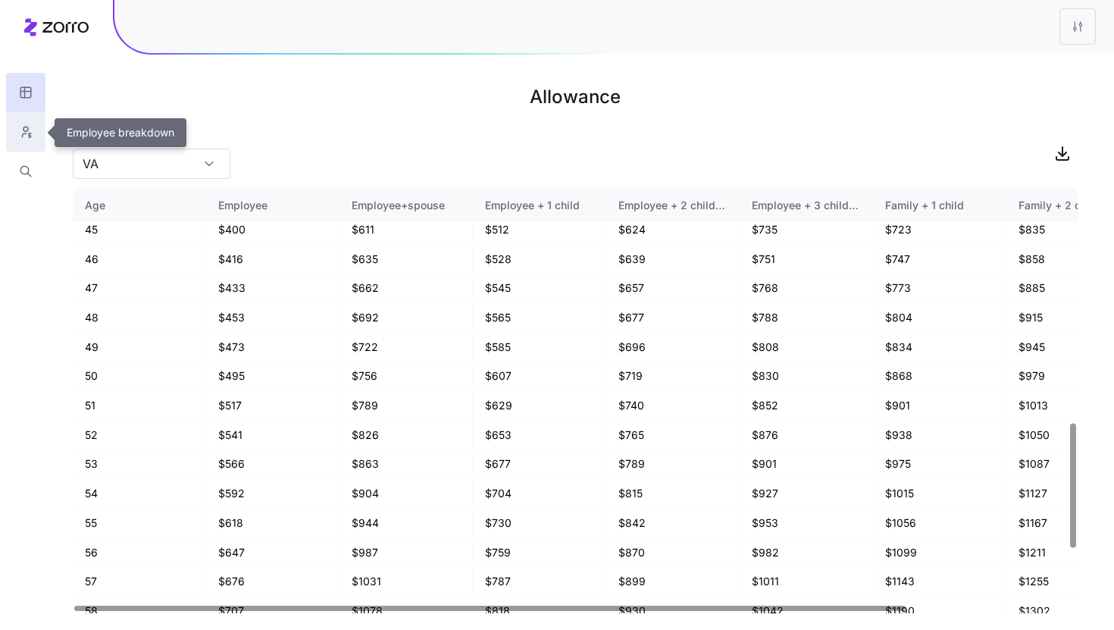
click at [33, 139] on button "button" at bounding box center [25, 131] width 39 height 39
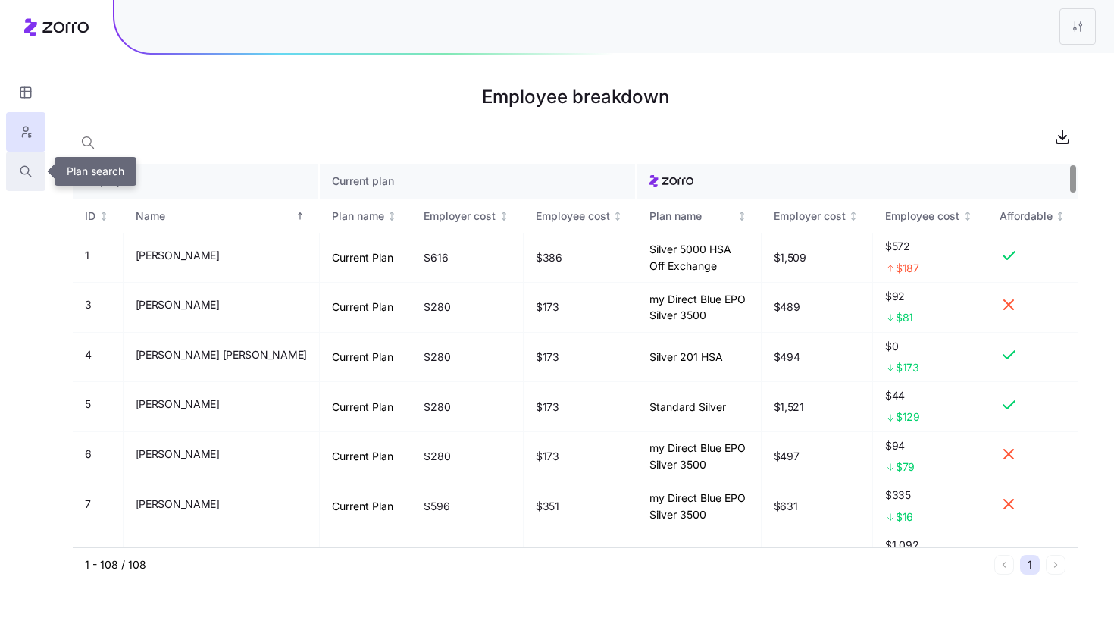
click at [28, 163] on button "button" at bounding box center [25, 171] width 39 height 39
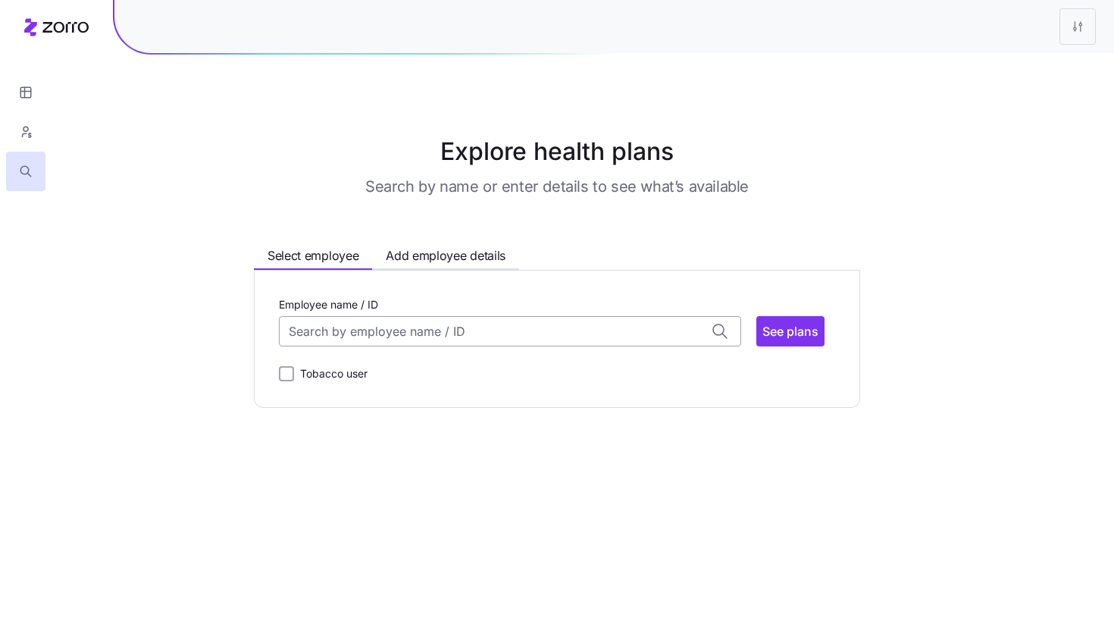
click at [403, 333] on input "Employee name / ID" at bounding box center [510, 331] width 462 height 30
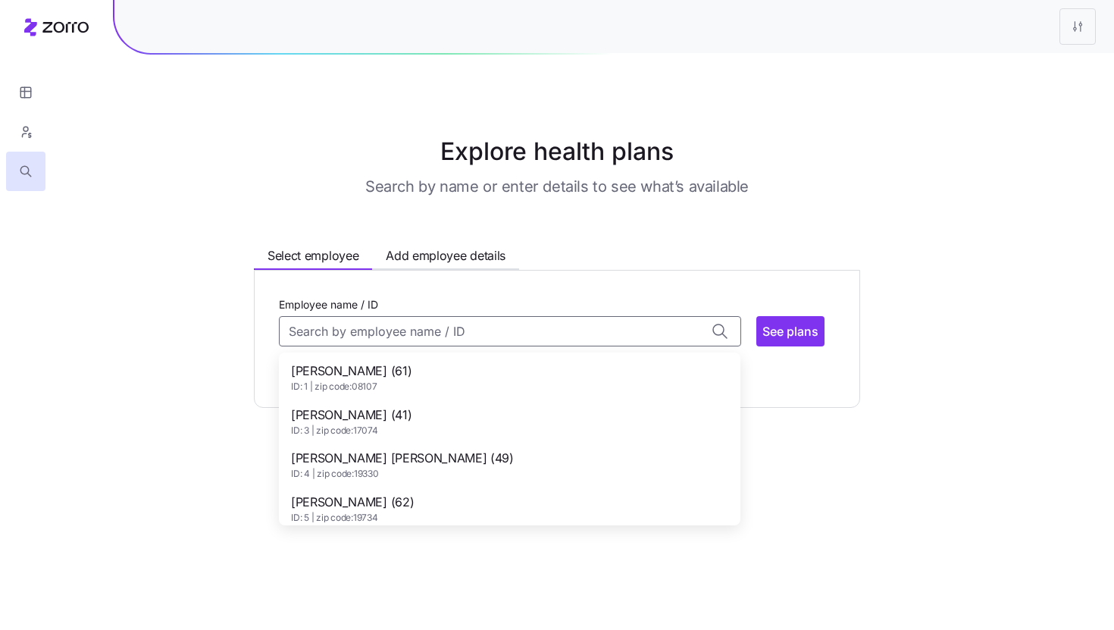
click at [422, 380] on div "[PERSON_NAME] (61) ID: 1 | zip code: 08107" at bounding box center [509, 377] width 455 height 44
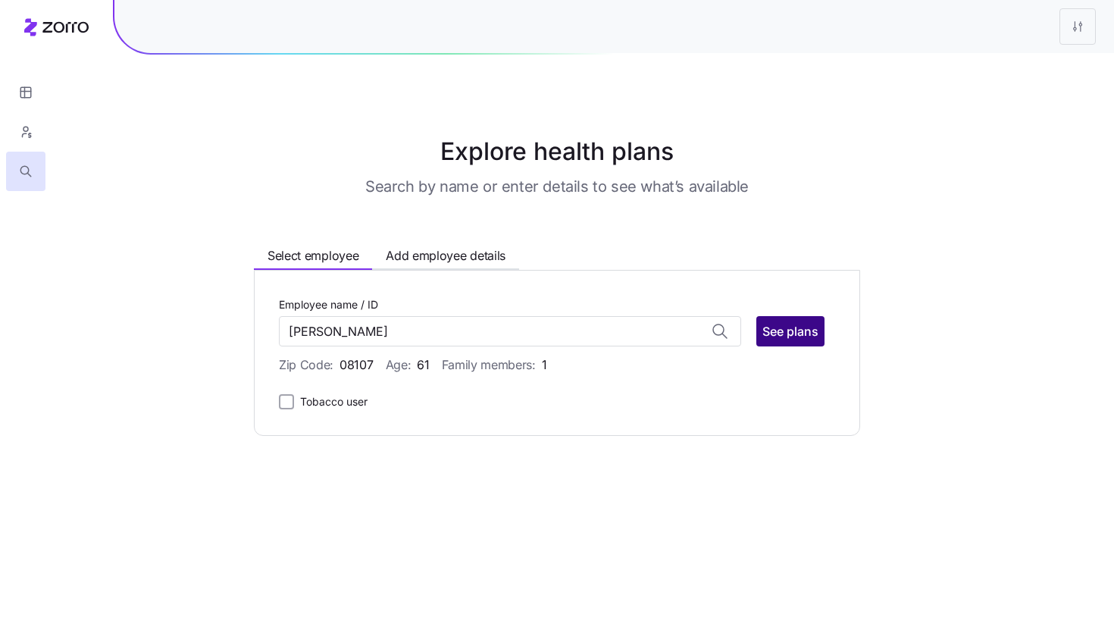
click at [805, 327] on span "See plans" at bounding box center [790, 331] width 56 height 18
type input "[PERSON_NAME] (ID: 1)"
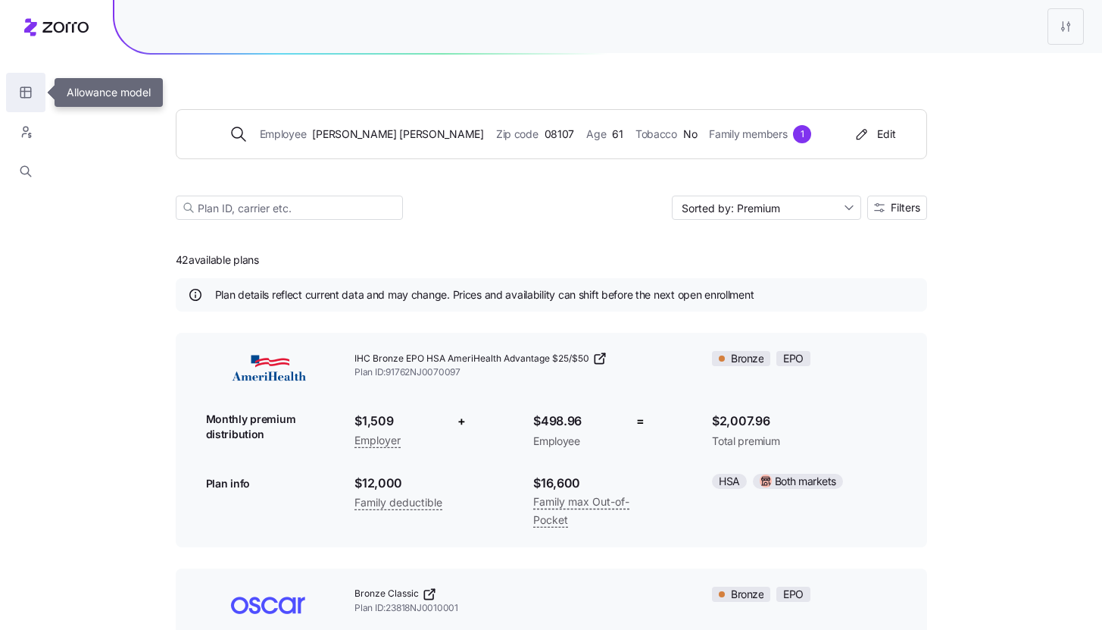
click at [32, 94] on icon "button" at bounding box center [26, 92] width 14 height 15
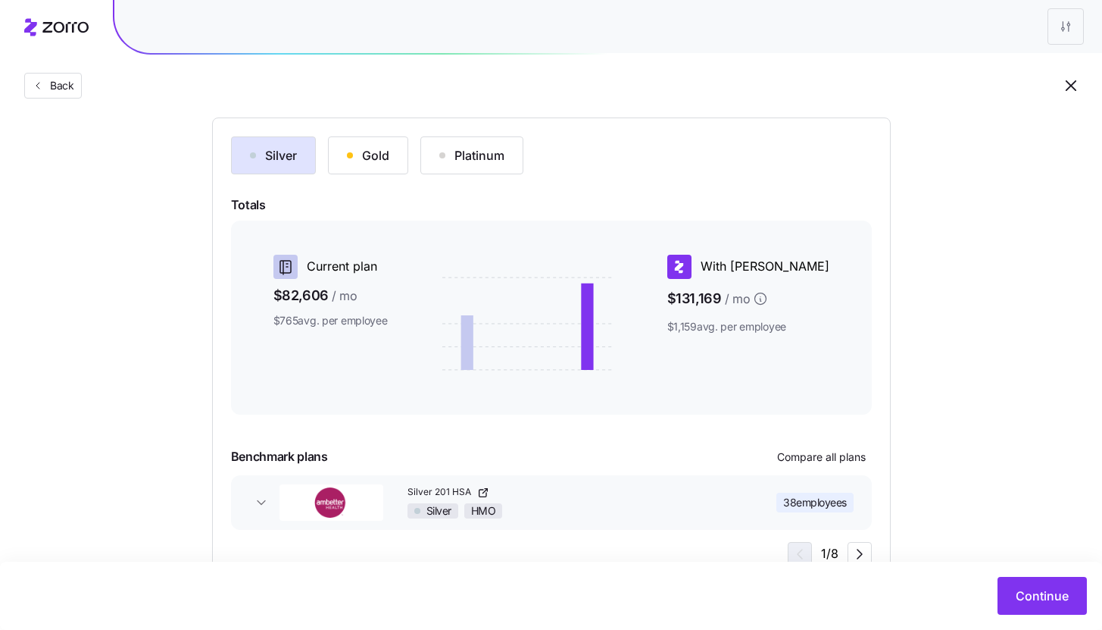
scroll to position [206, 0]
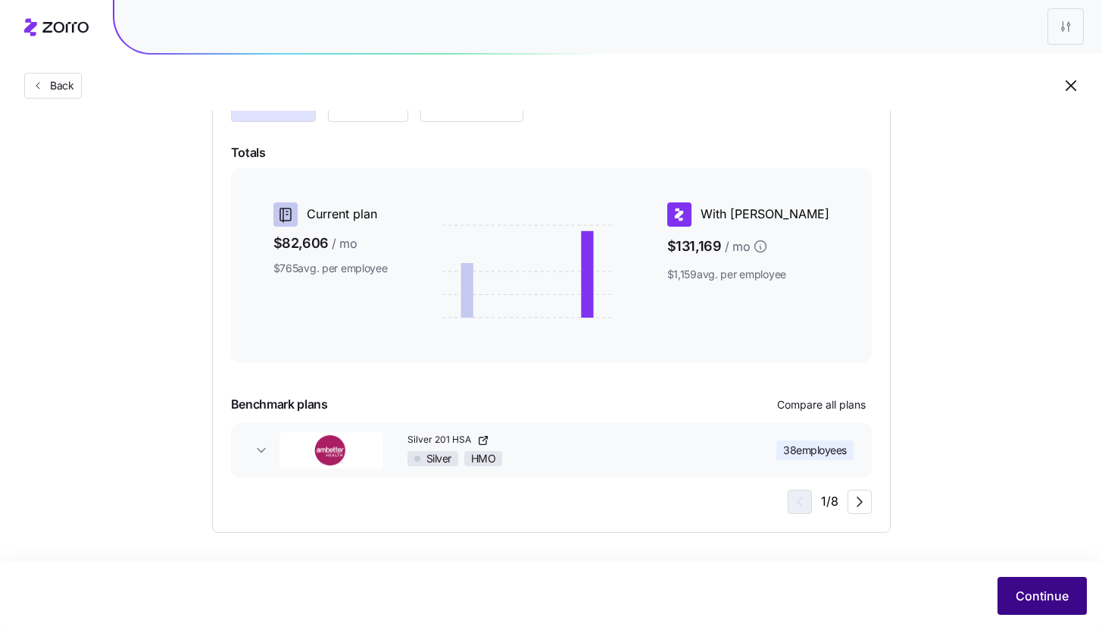
click at [1034, 608] on button "Continue" at bounding box center [1042, 596] width 89 height 38
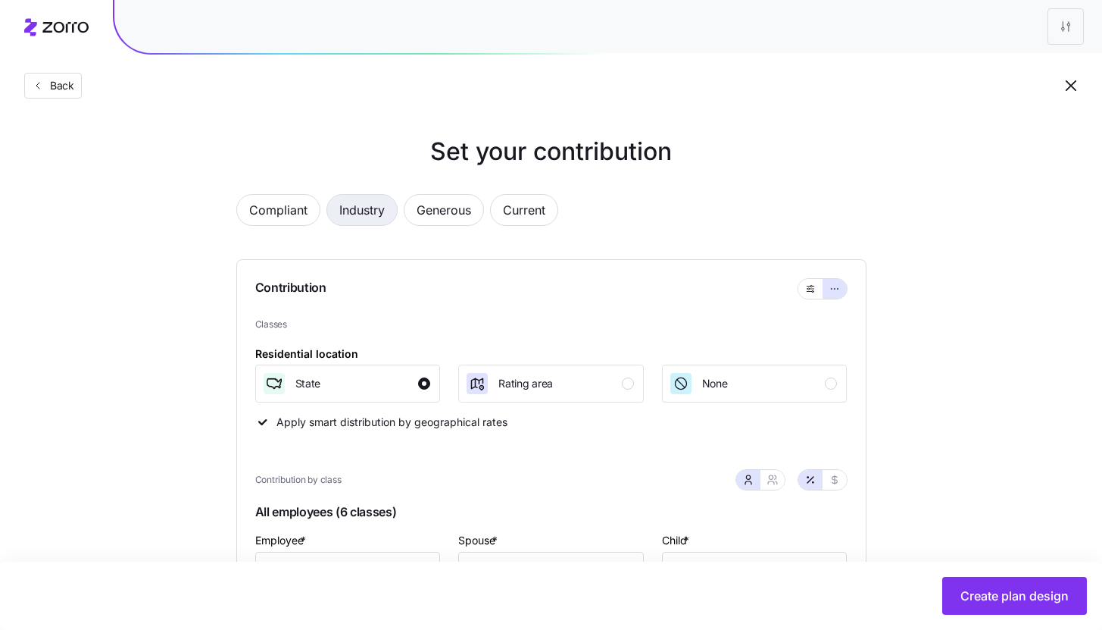
click at [364, 216] on span "Industry" at bounding box center [361, 210] width 45 height 30
type input "141"
type input "79"
click at [812, 298] on button "button" at bounding box center [811, 289] width 24 height 20
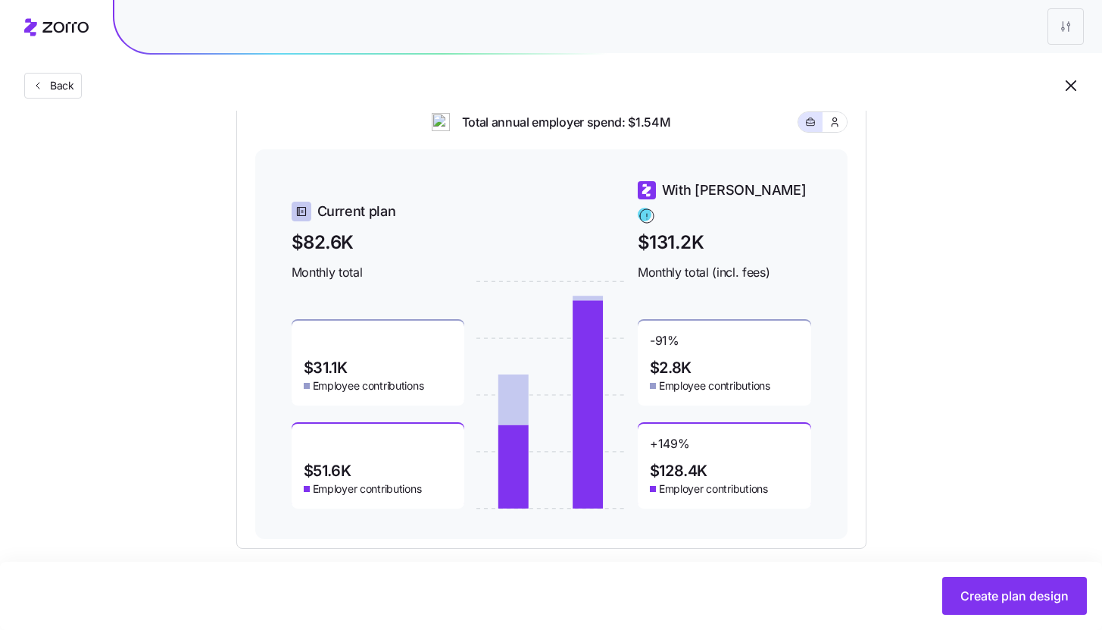
scroll to position [501, 0]
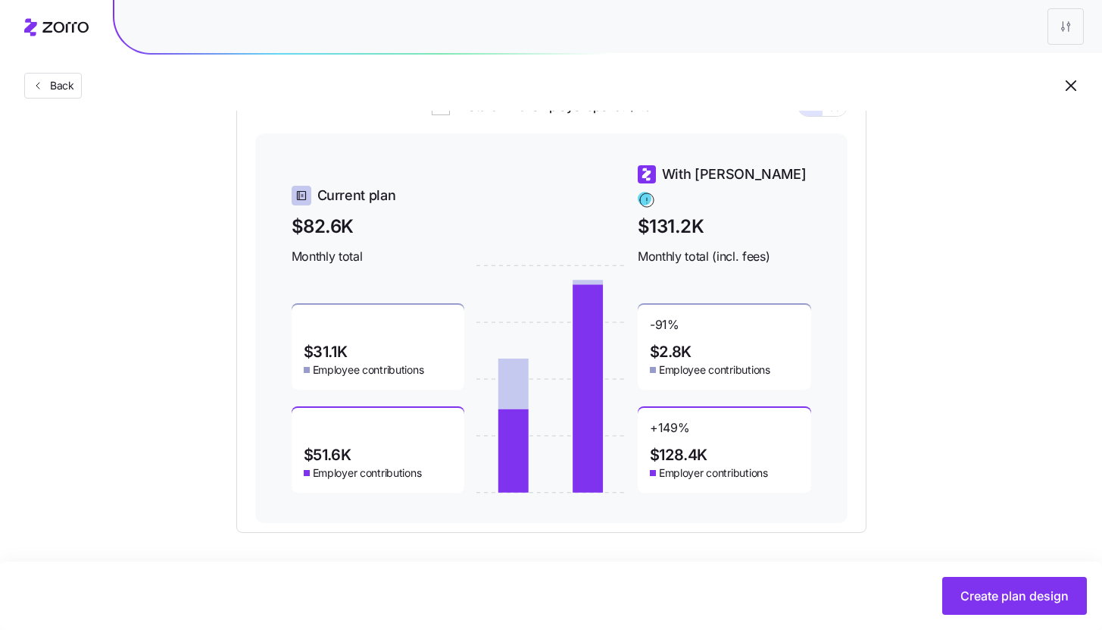
drag, startPoint x: 712, startPoint y: 247, endPoint x: 784, endPoint y: 247, distance: 72.0
click at [784, 247] on span "Monthly total (incl. fees)" at bounding box center [724, 256] width 173 height 19
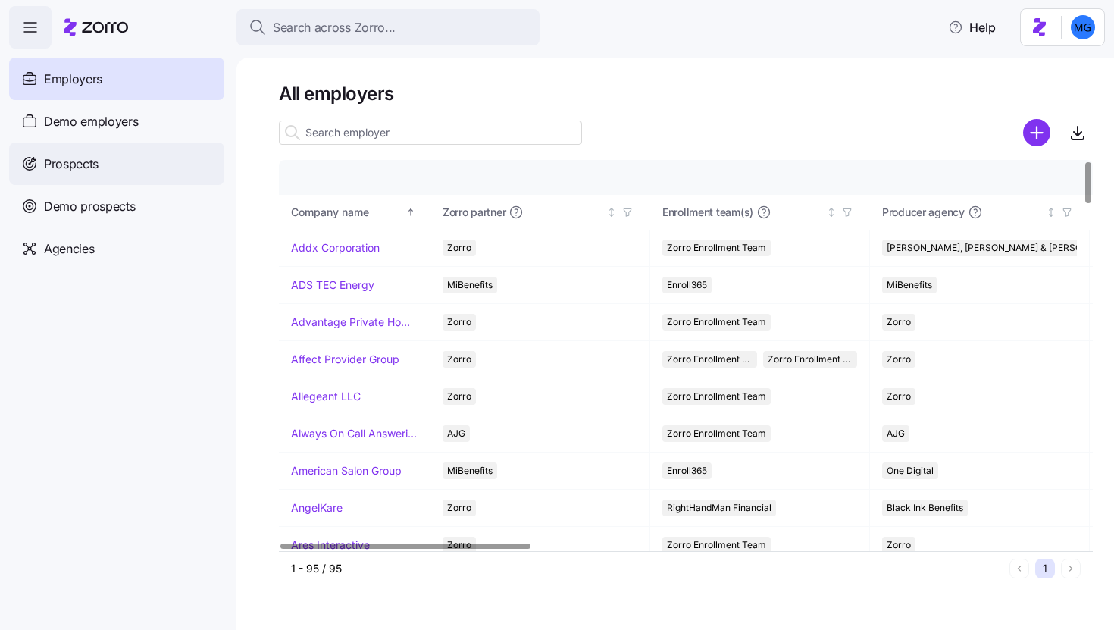
click at [141, 161] on div "Prospects" at bounding box center [116, 163] width 215 height 42
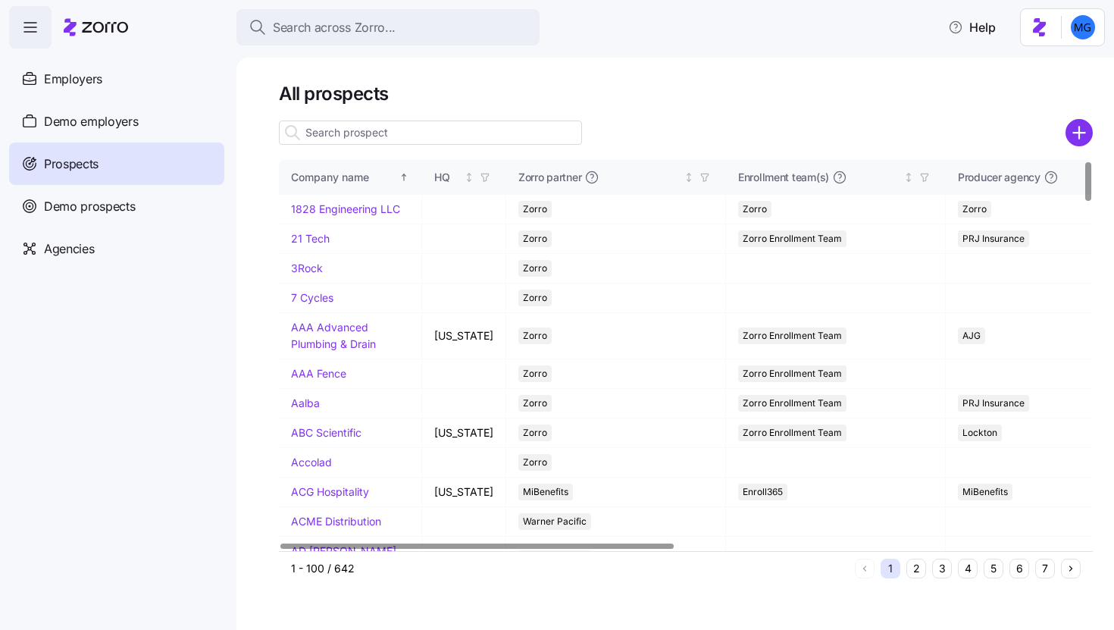
click at [456, 135] on input at bounding box center [430, 132] width 303 height 24
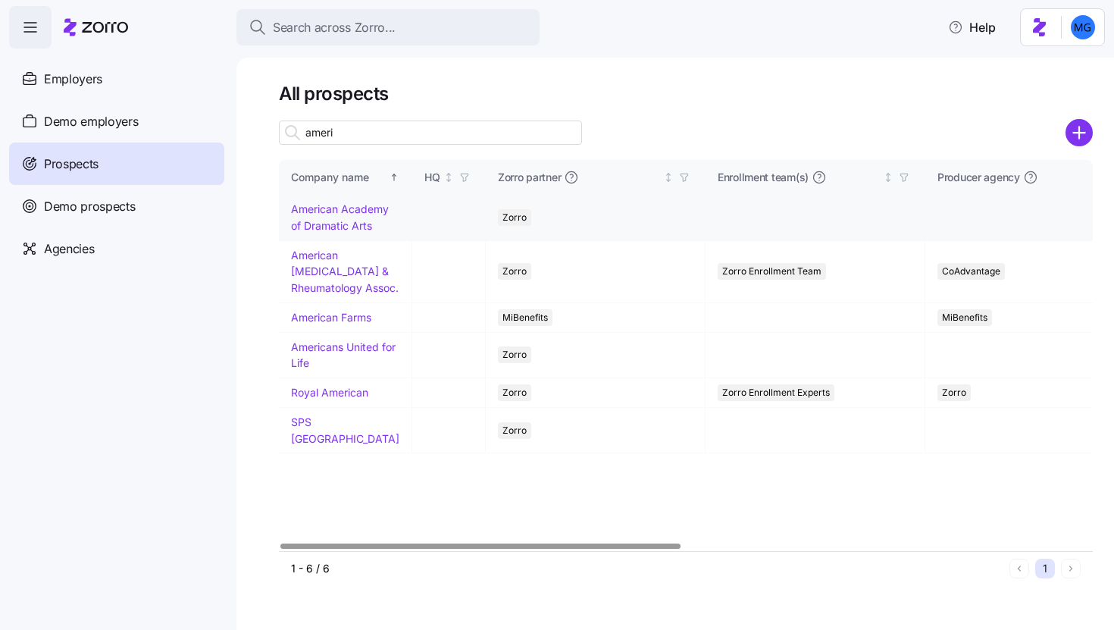
type input "ameri"
click at [314, 232] on link "American Academy of Dramatic Arts" at bounding box center [340, 217] width 98 height 30
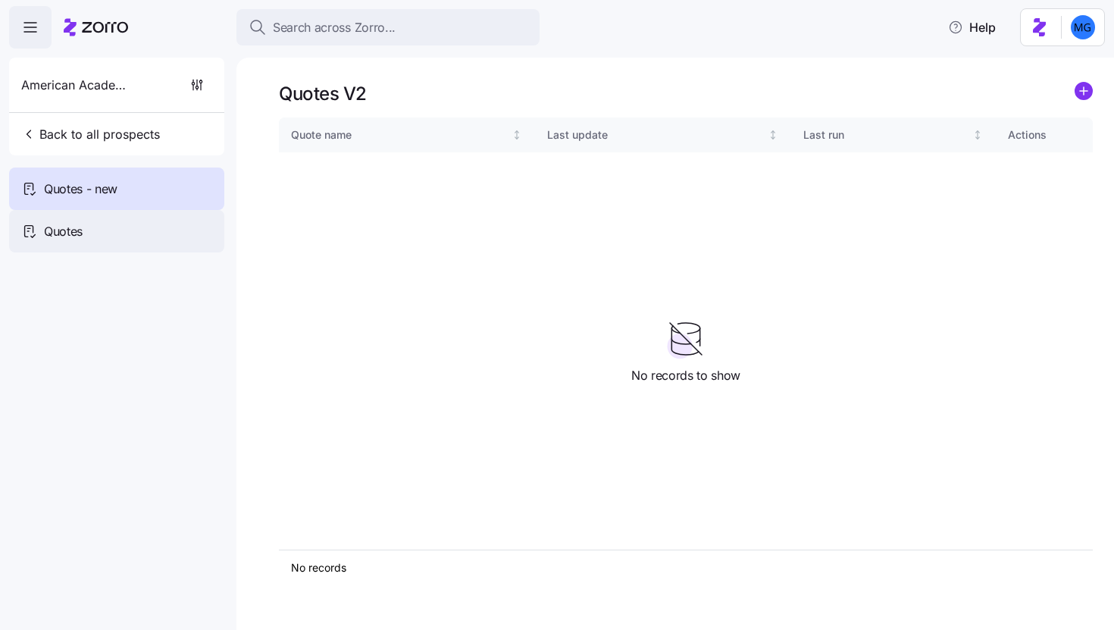
click at [52, 247] on div "Quotes" at bounding box center [116, 231] width 215 height 42
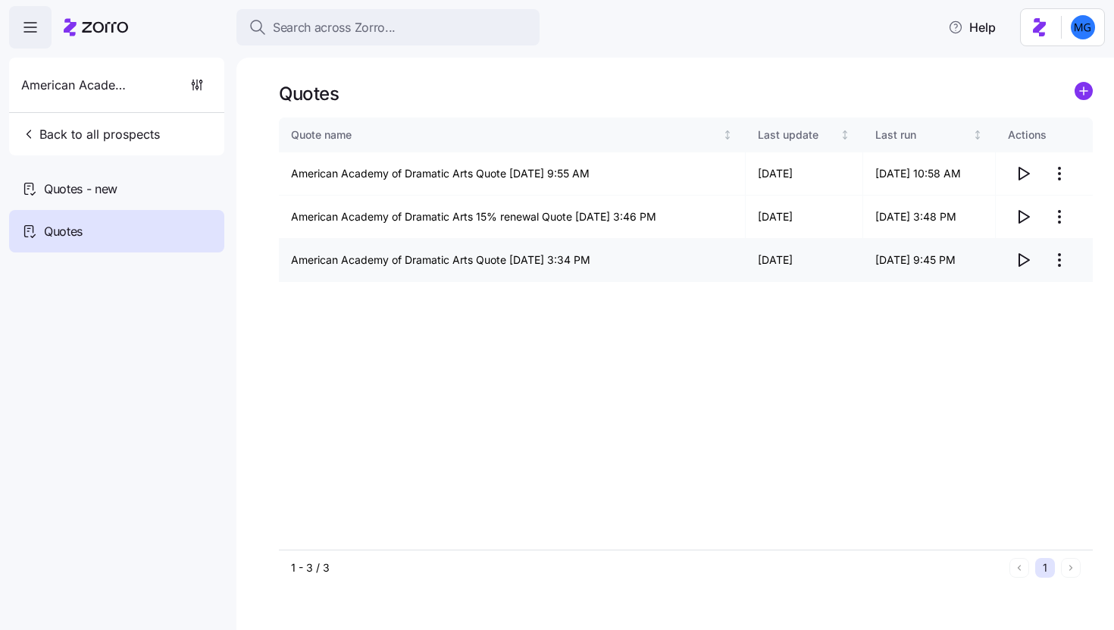
click at [1024, 261] on icon "button" at bounding box center [1023, 260] width 18 height 18
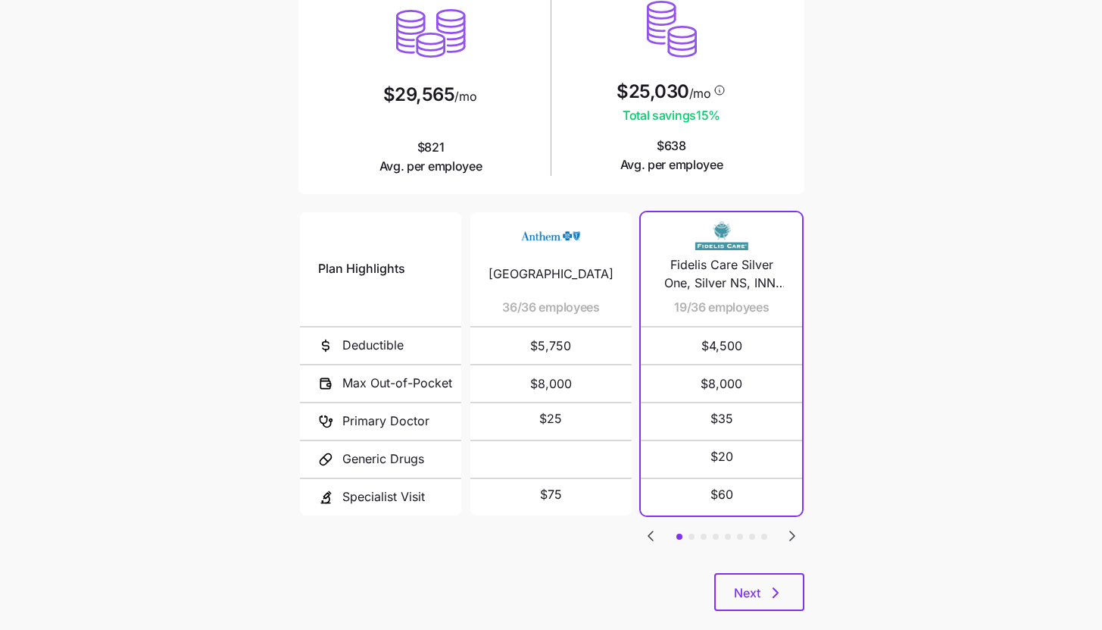
scroll to position [197, 0]
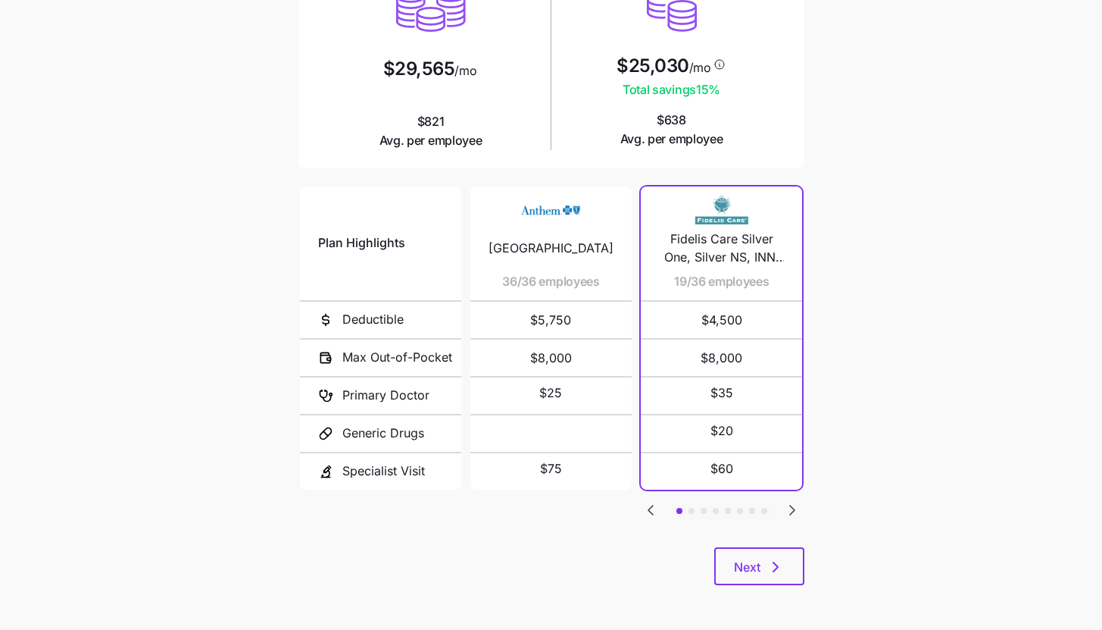
click at [789, 502] on icon "Go to next slide" at bounding box center [792, 510] width 18 height 18
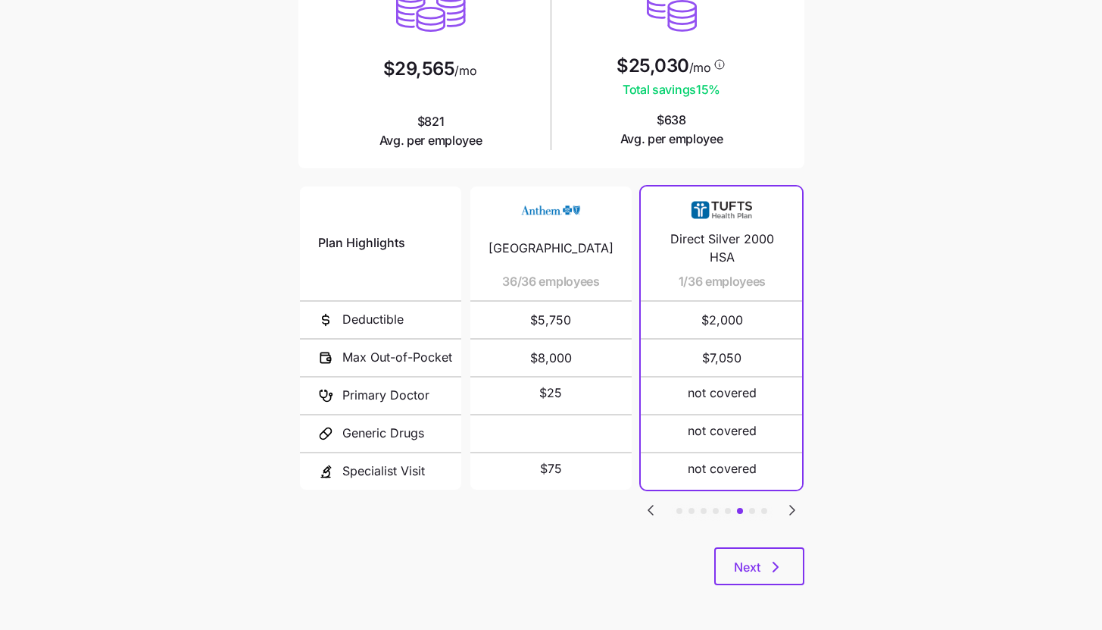
click at [645, 510] on icon "Go to previous slide" at bounding box center [651, 510] width 18 height 18
click at [649, 503] on icon "Go to previous slide" at bounding box center [651, 510] width 18 height 18
click at [651, 509] on icon "Go to previous slide" at bounding box center [651, 510] width 18 height 18
click at [797, 505] on icon "Go to next slide" at bounding box center [792, 510] width 18 height 18
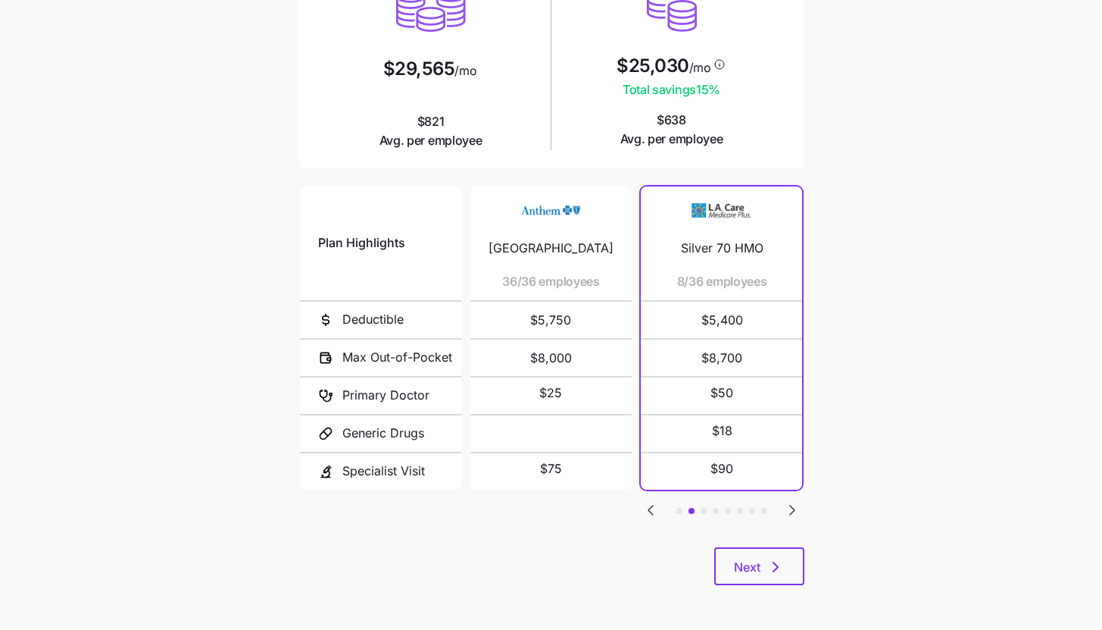
click at [797, 505] on icon "Go to next slide" at bounding box center [792, 510] width 18 height 18
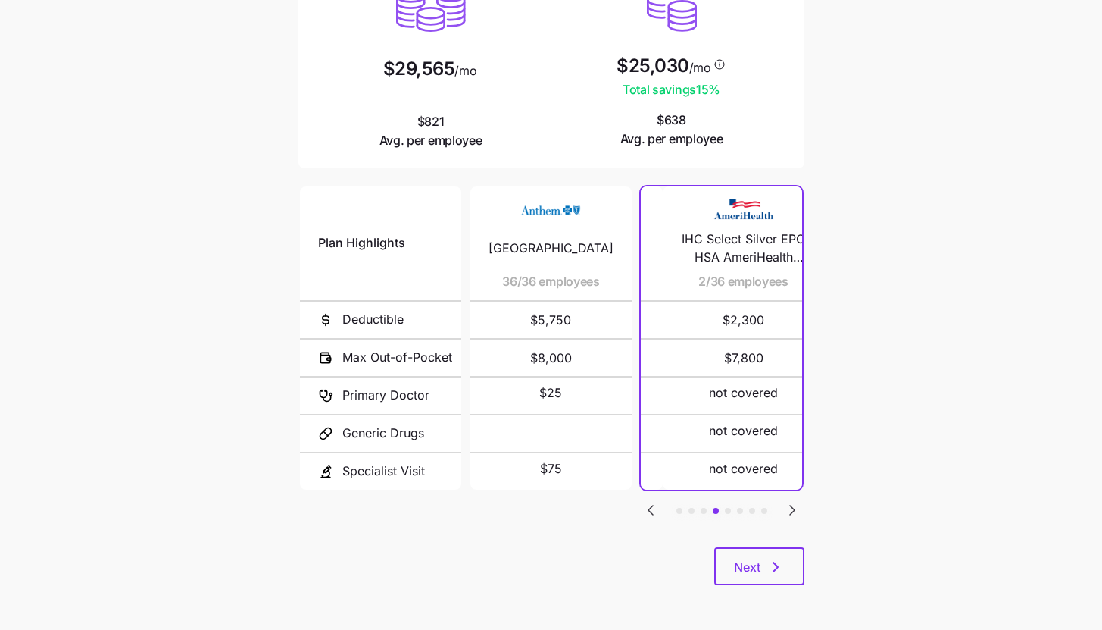
click at [797, 505] on icon "Go to next slide" at bounding box center [792, 510] width 18 height 18
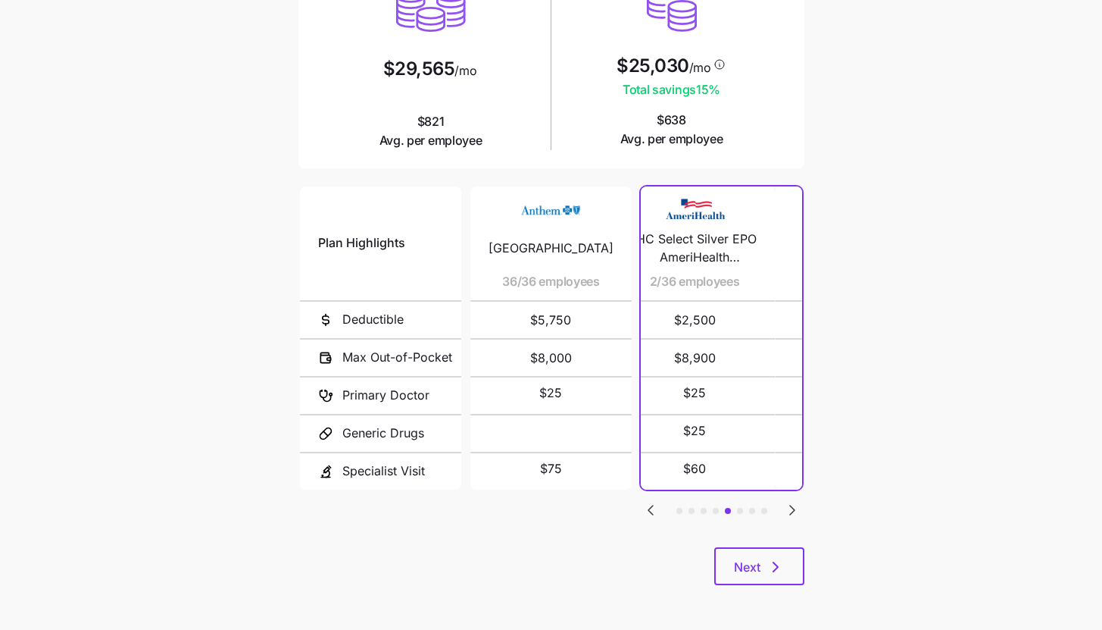
click at [797, 505] on icon "Go to next slide" at bounding box center [792, 510] width 18 height 18
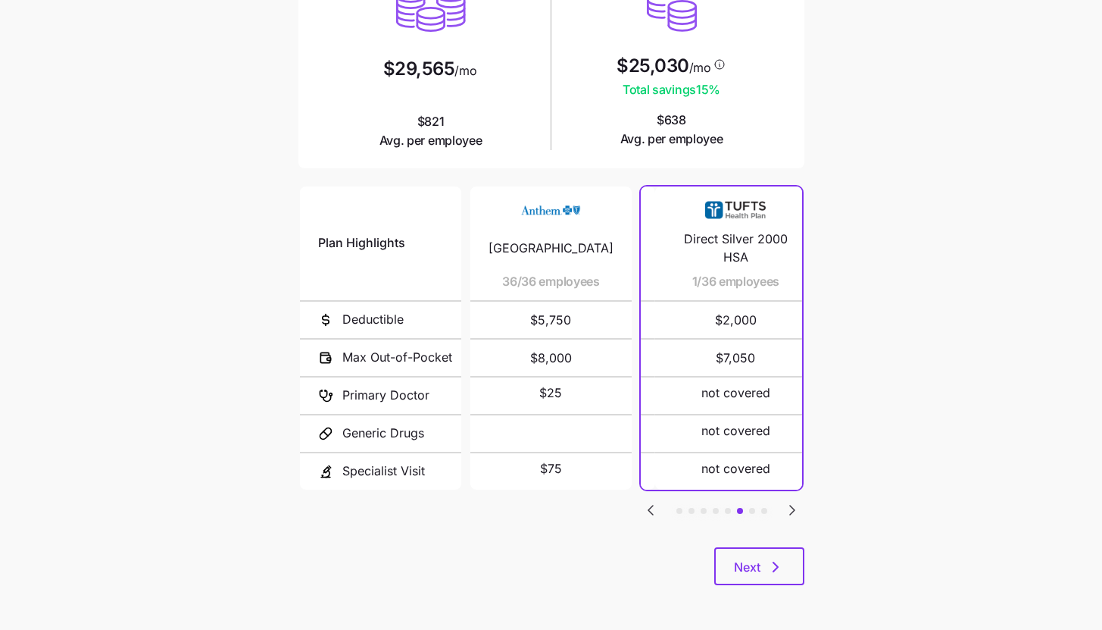
click at [797, 505] on icon "Go to next slide" at bounding box center [792, 510] width 18 height 18
click at [652, 520] on div "Plan Highlights Deductible Max Out-of-Pocket Primary Doctor Generic Drugs Speci…" at bounding box center [551, 365] width 506 height 364
click at [653, 505] on icon "Go to previous slide" at bounding box center [651, 510] width 18 height 18
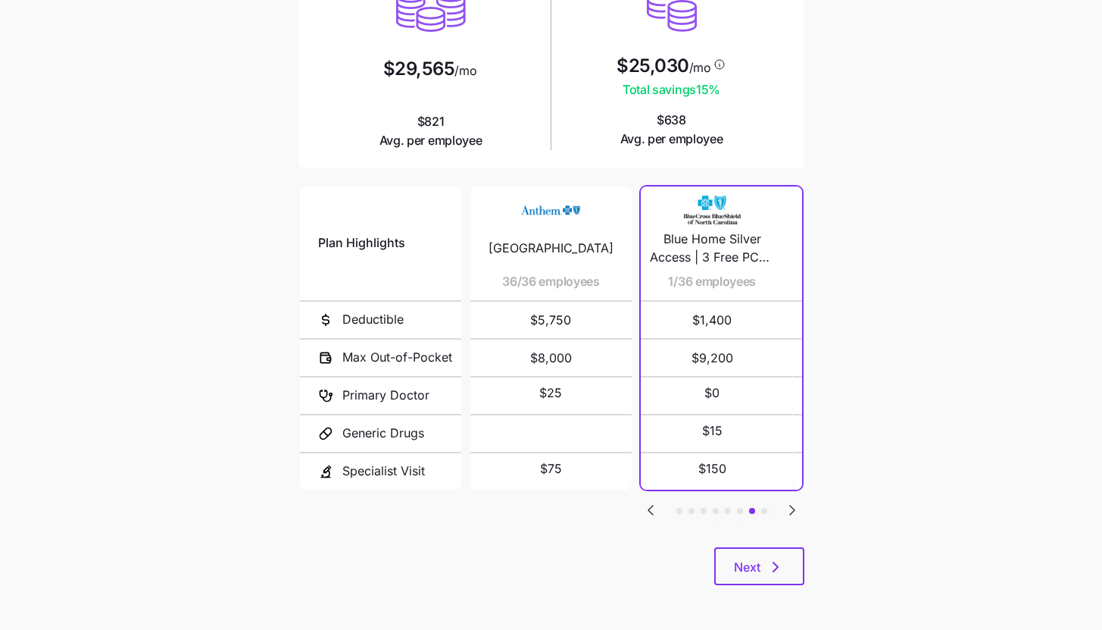
click at [653, 505] on icon "Go to previous slide" at bounding box center [651, 510] width 18 height 18
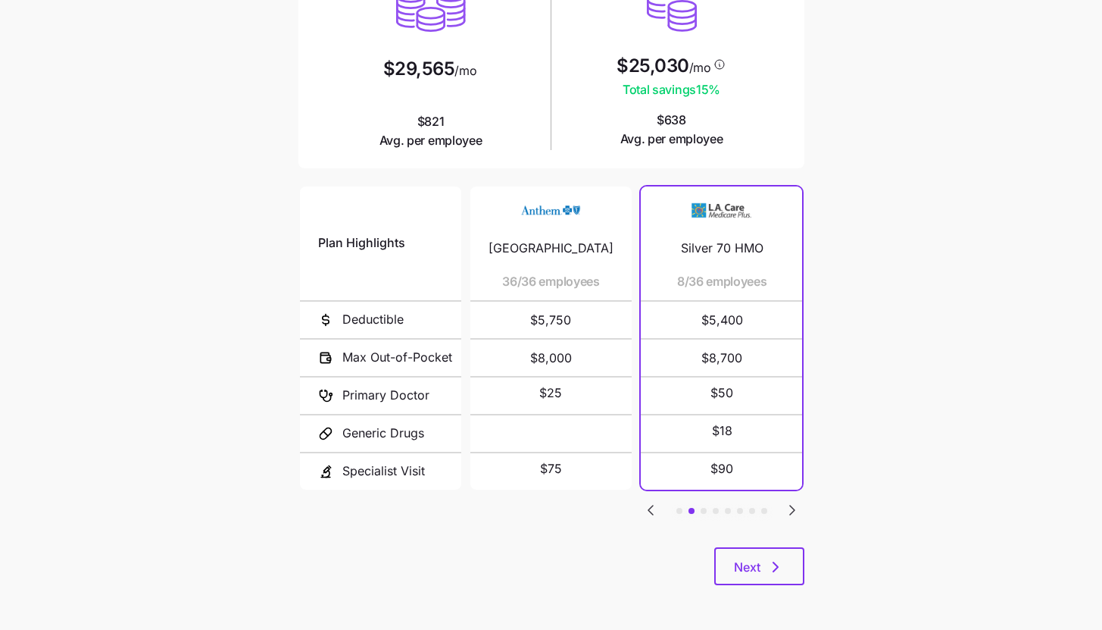
click at [797, 509] on icon "Go to next slide" at bounding box center [792, 510] width 18 height 18
